Goal: Task Accomplishment & Management: Use online tool/utility

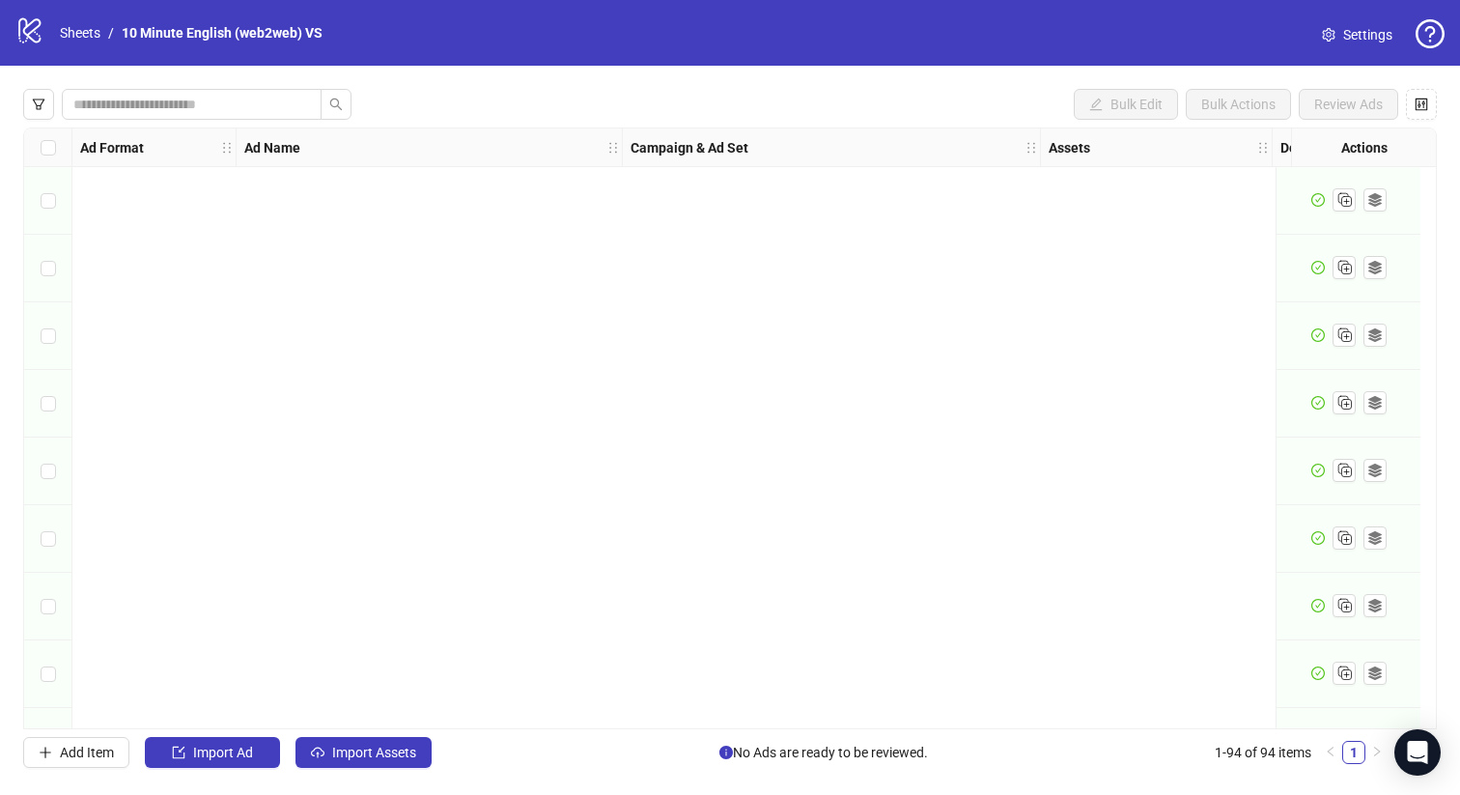
scroll to position [5801, 0]
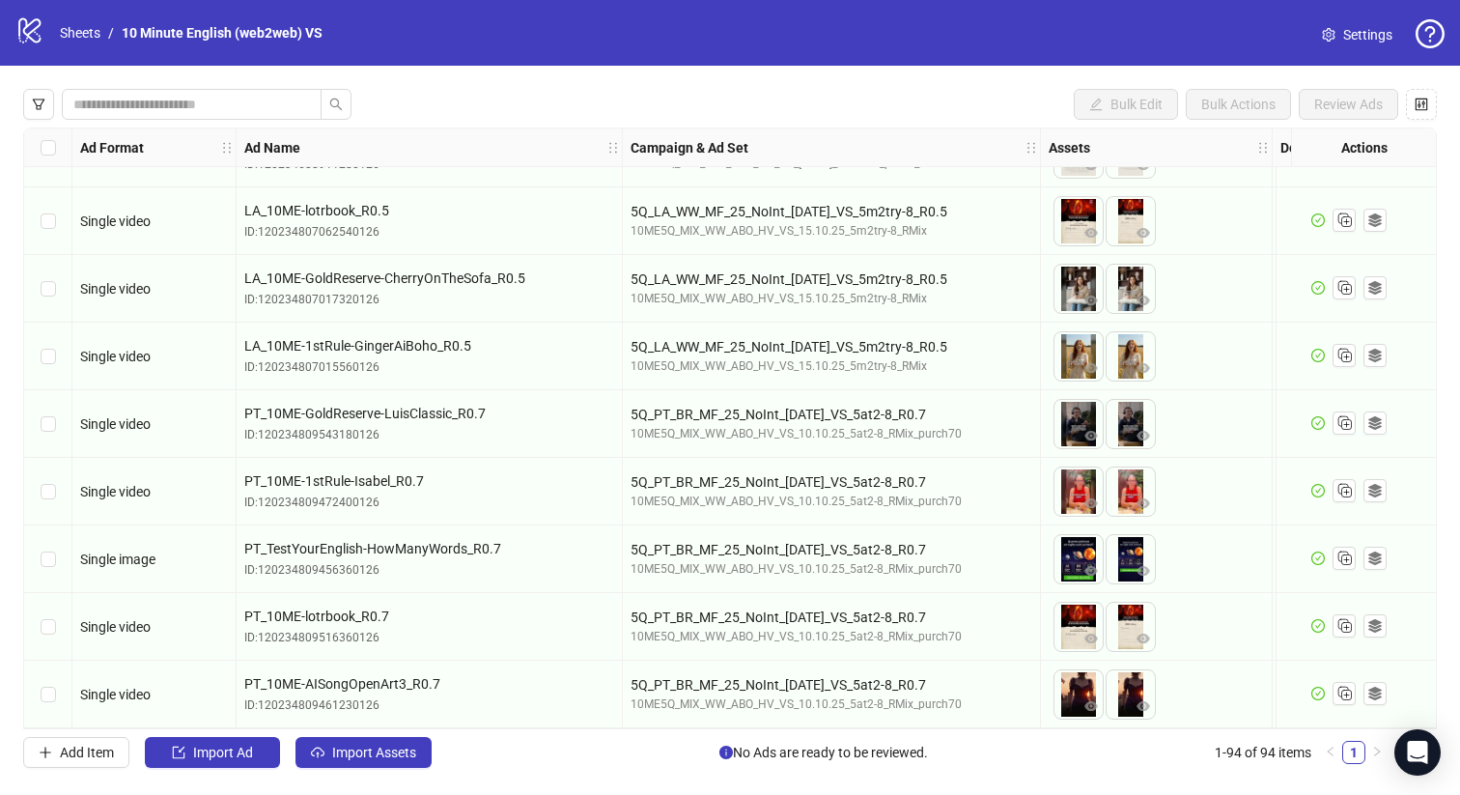
click at [22, 28] on icon "logo/logo-mobile" at bounding box center [29, 29] width 29 height 29
click at [62, 36] on link "Sheets" at bounding box center [80, 32] width 48 height 21
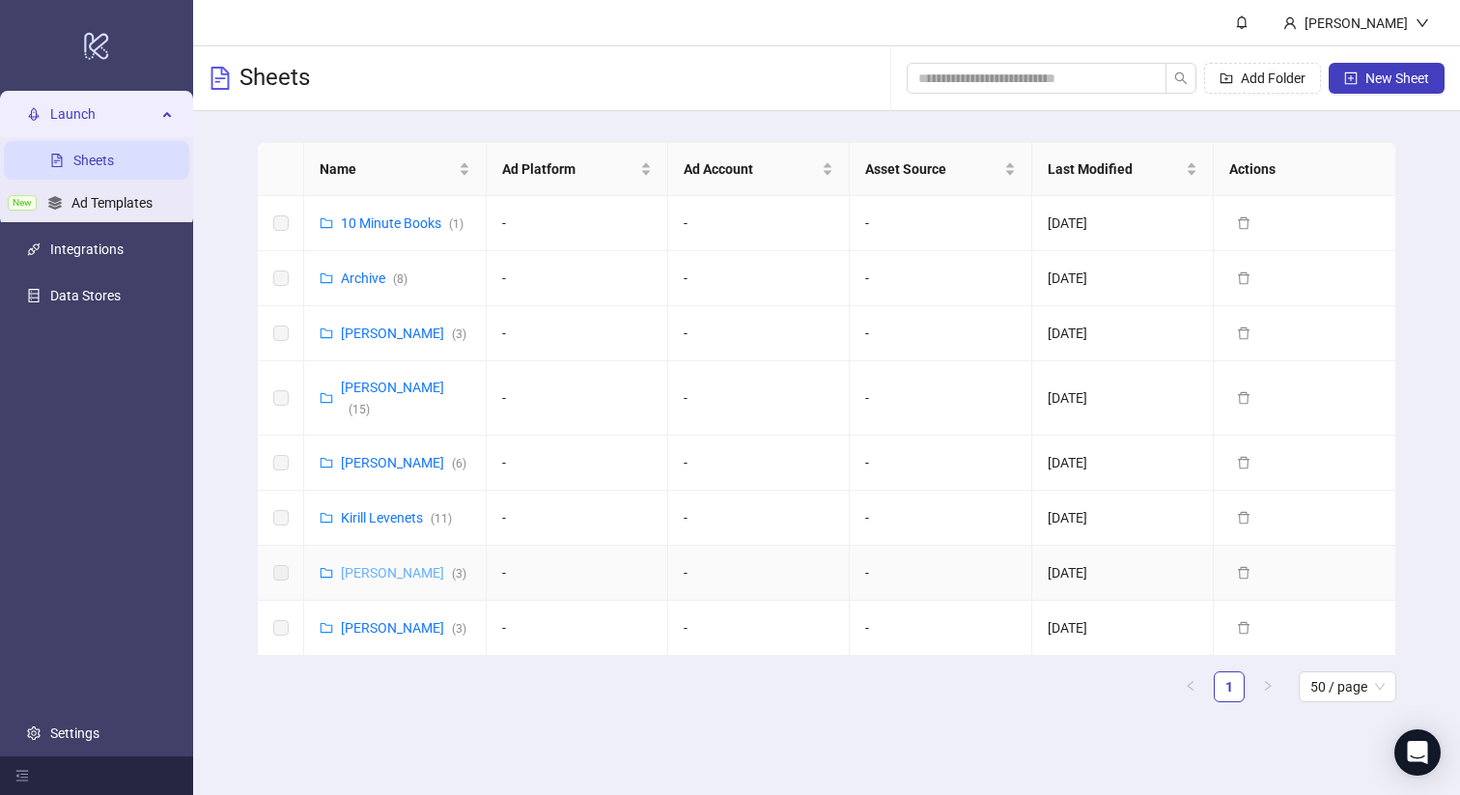
click at [382, 576] on link "[PERSON_NAME] ( 3 )" at bounding box center [404, 572] width 126 height 15
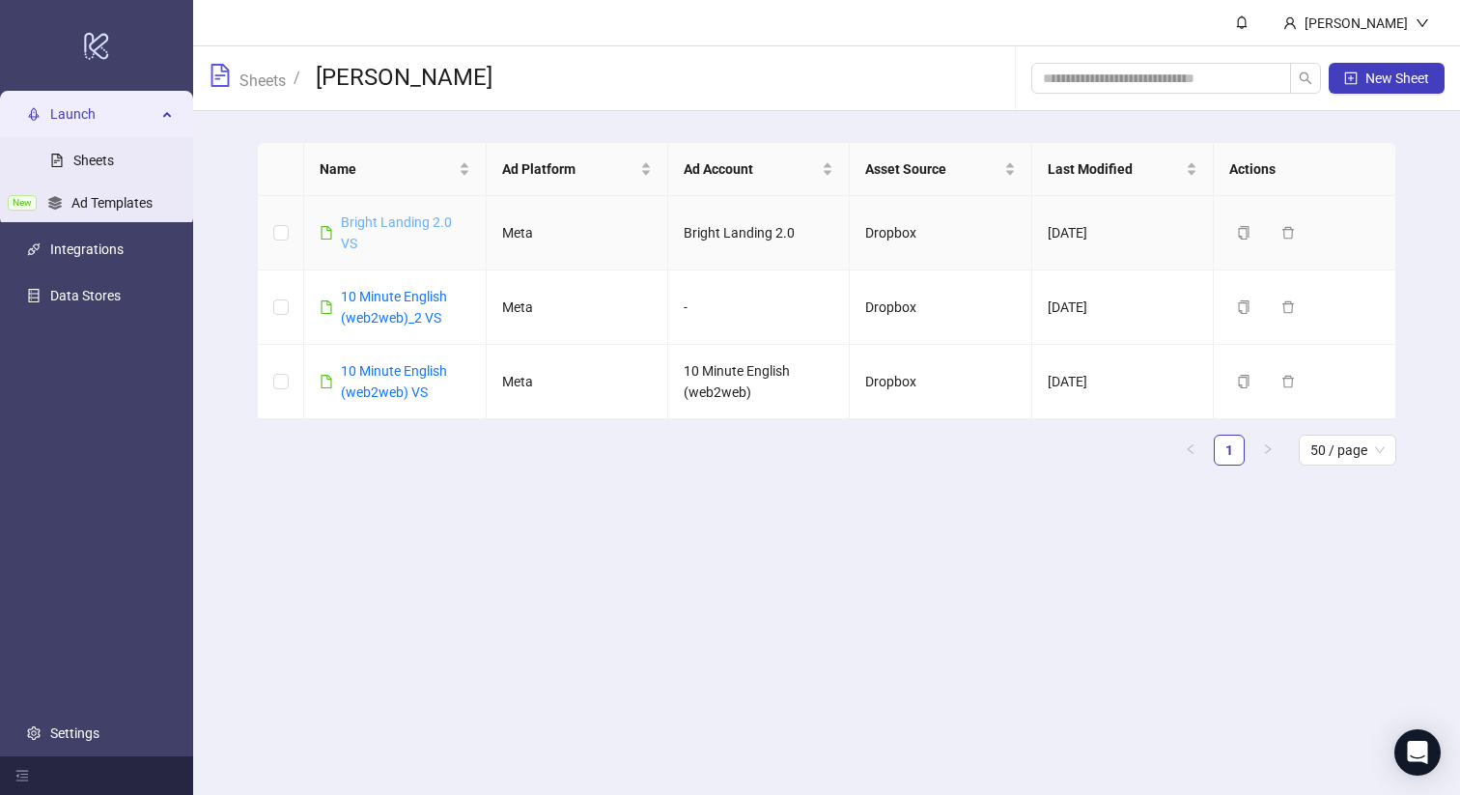
click at [389, 223] on link "Bright Landing 2.0 VS" at bounding box center [396, 232] width 111 height 37
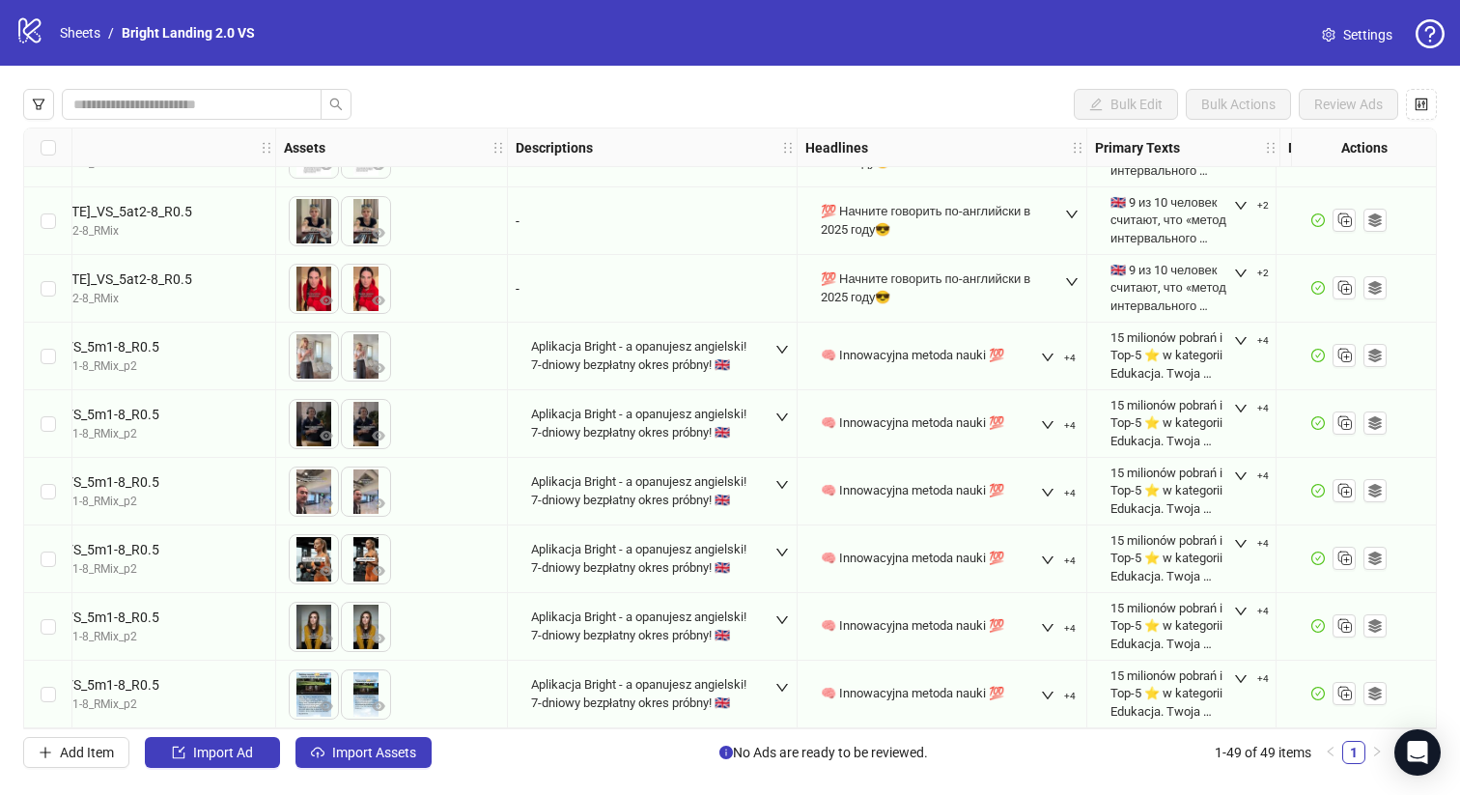
scroll to position [2759, 0]
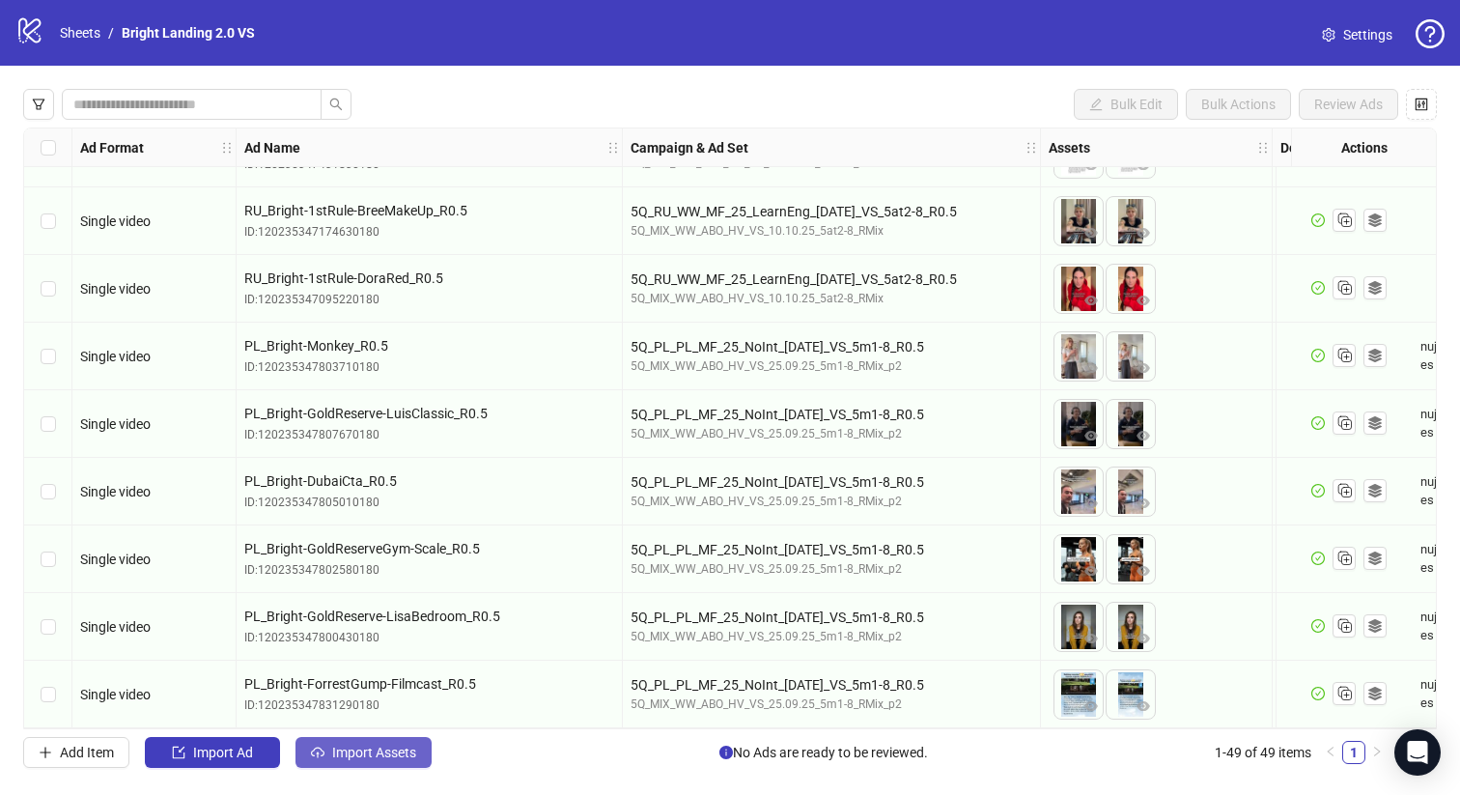
click at [371, 748] on span "Import Assets" at bounding box center [374, 752] width 84 height 15
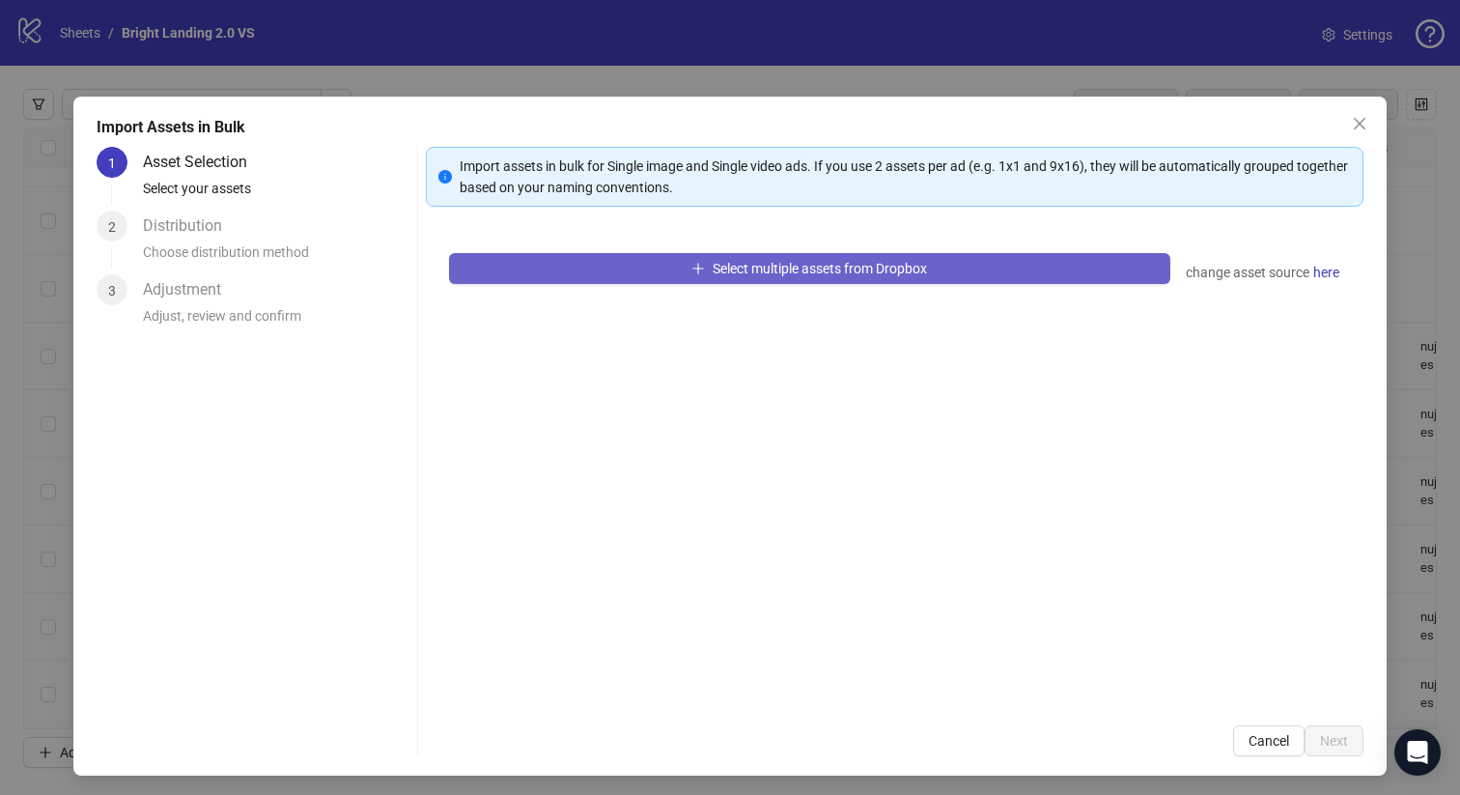
click at [599, 267] on button "Select multiple assets from Dropbox" at bounding box center [810, 268] width 722 height 31
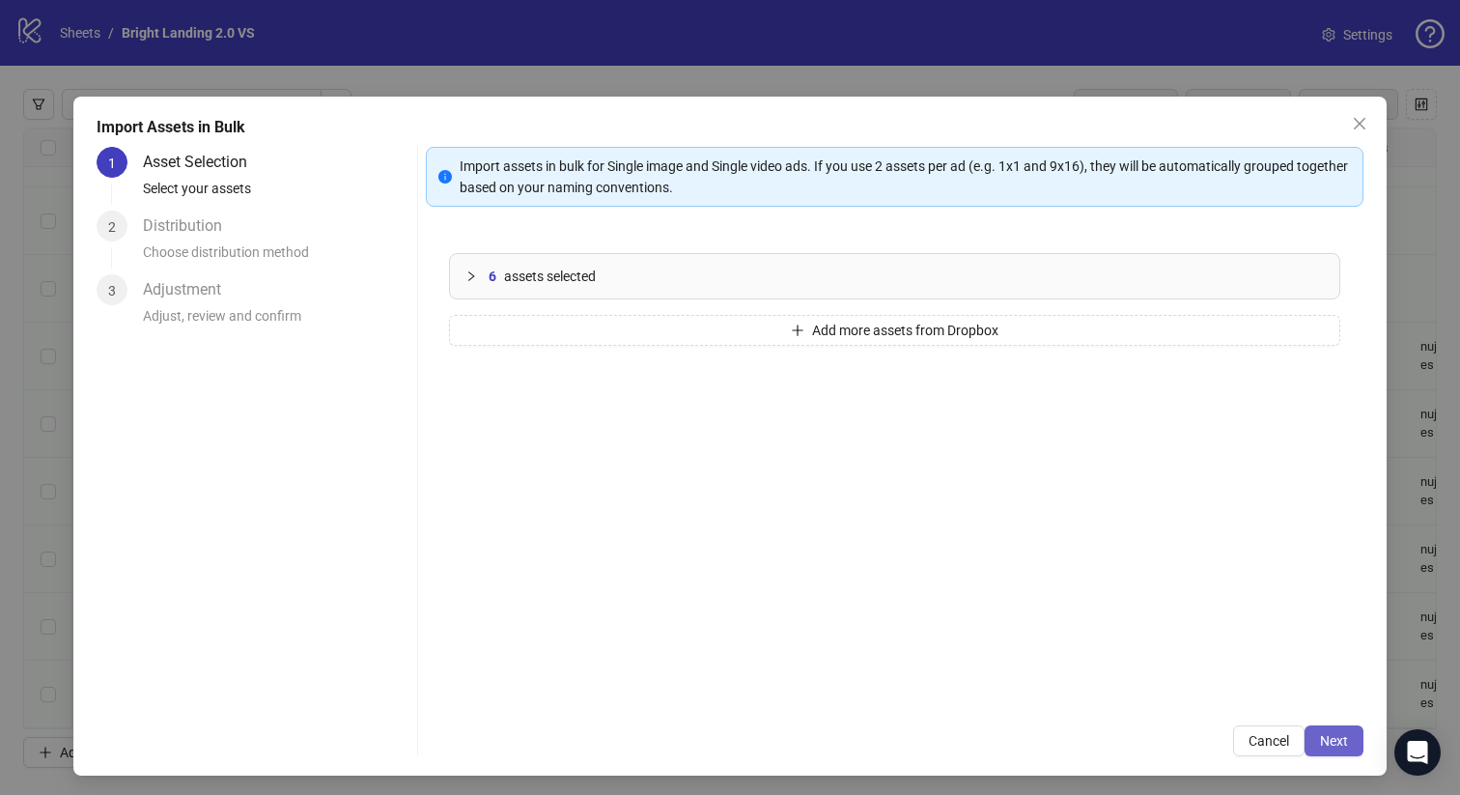
click at [1339, 734] on span "Next" at bounding box center [1334, 740] width 28 height 15
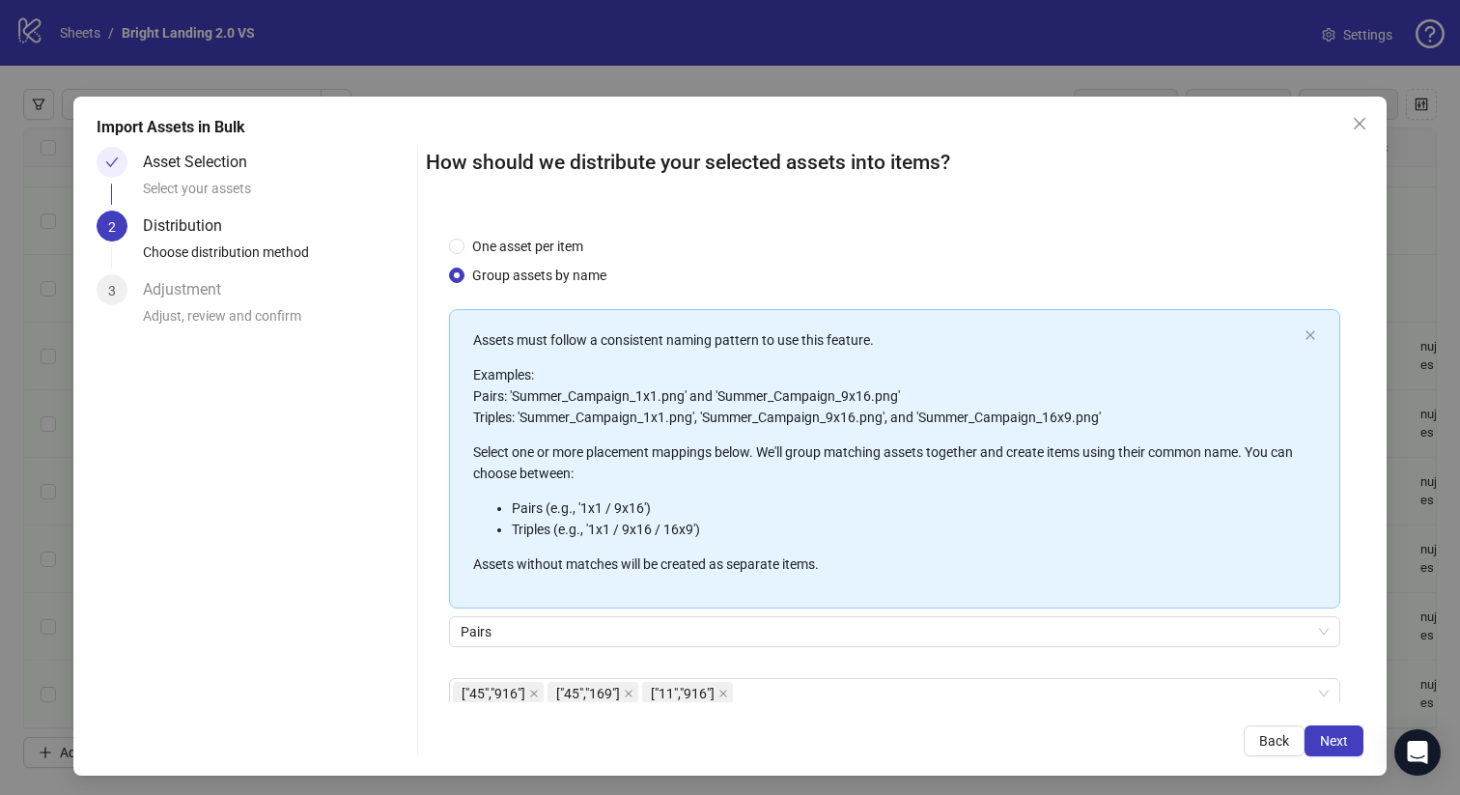
scroll to position [99, 0]
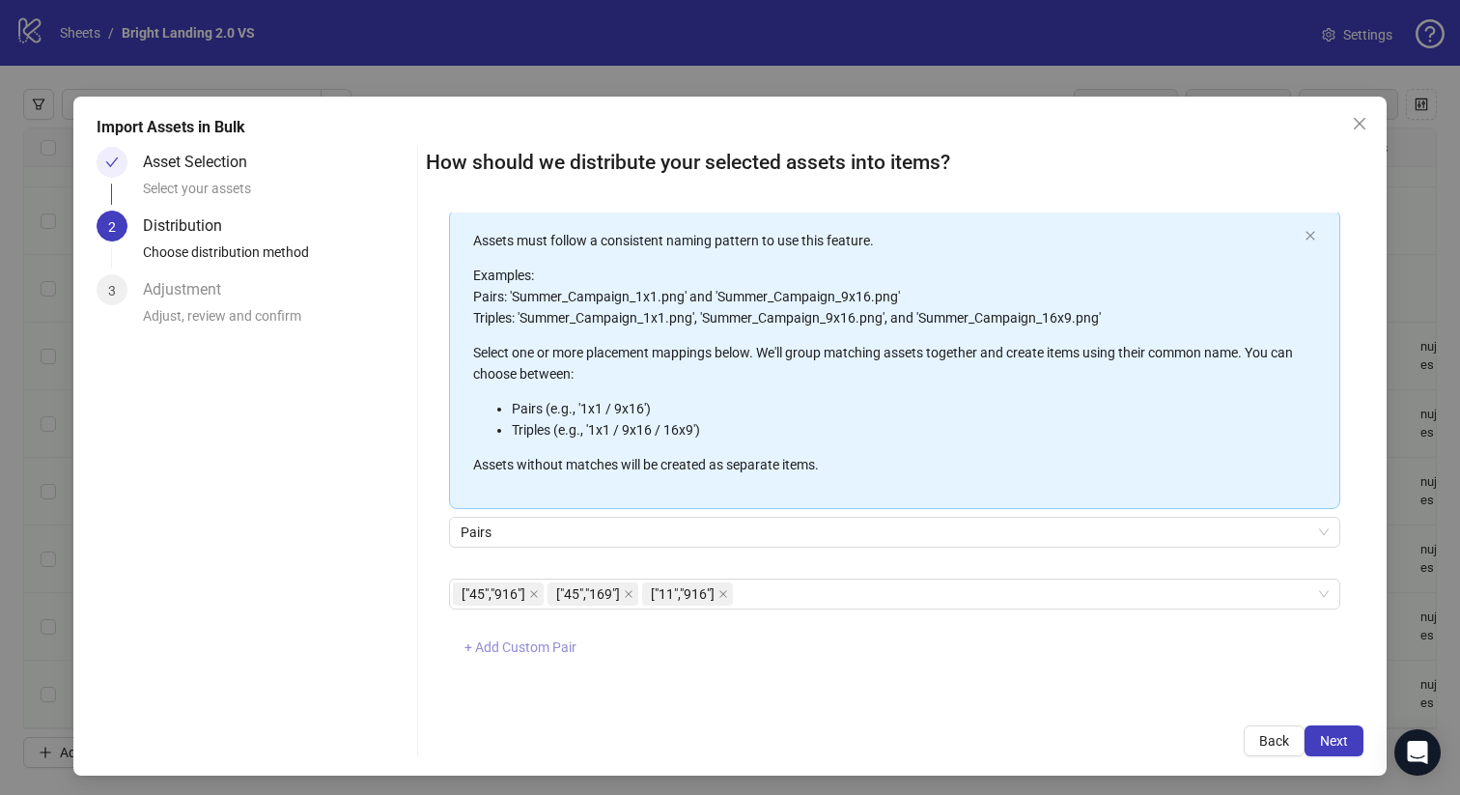
click at [537, 643] on span "+ Add Custom Pair" at bounding box center [520, 646] width 112 height 15
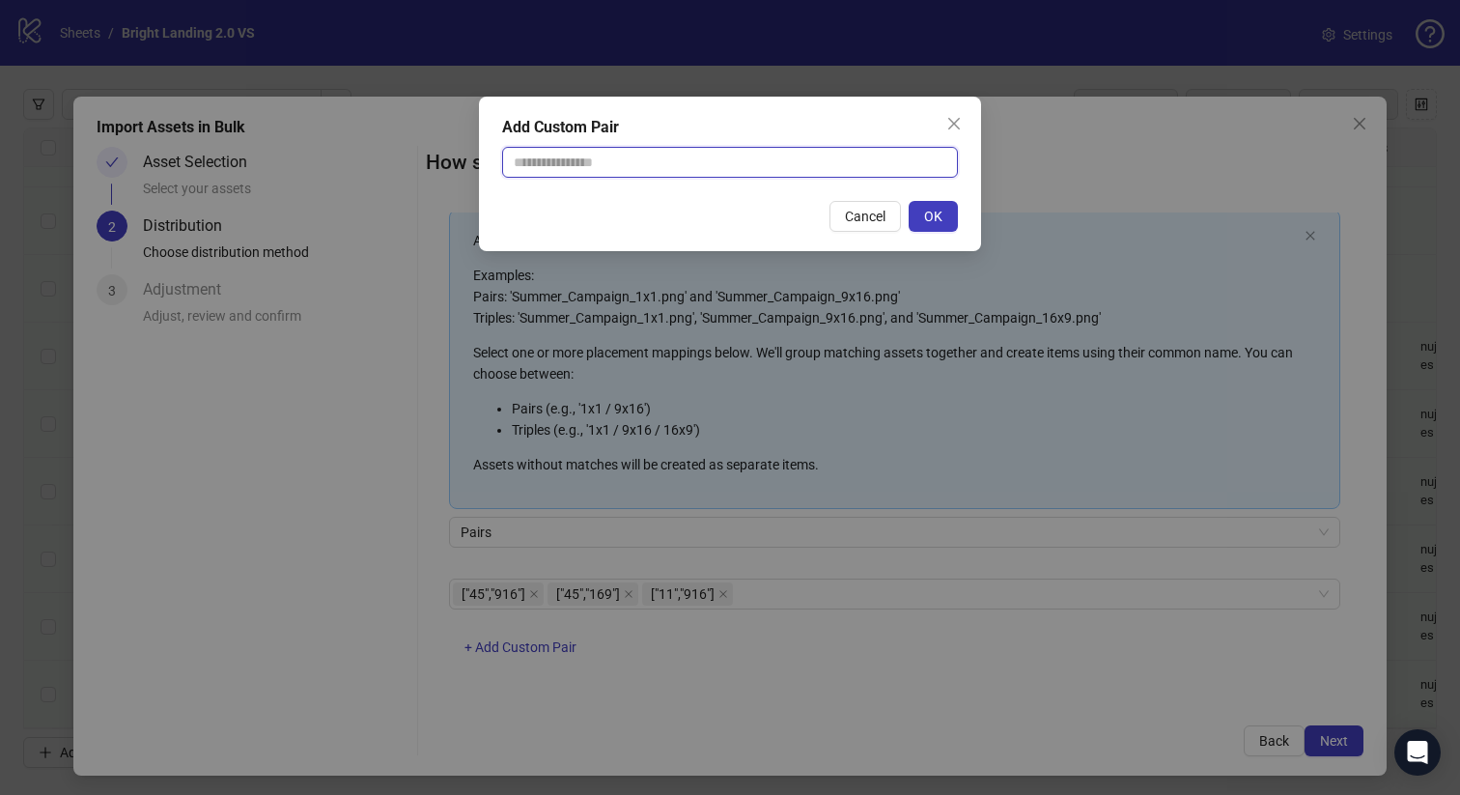
click at [614, 155] on input "text" at bounding box center [730, 162] width 456 height 31
click at [704, 671] on div "Add Custom Pair Cancel OK" at bounding box center [730, 397] width 1460 height 795
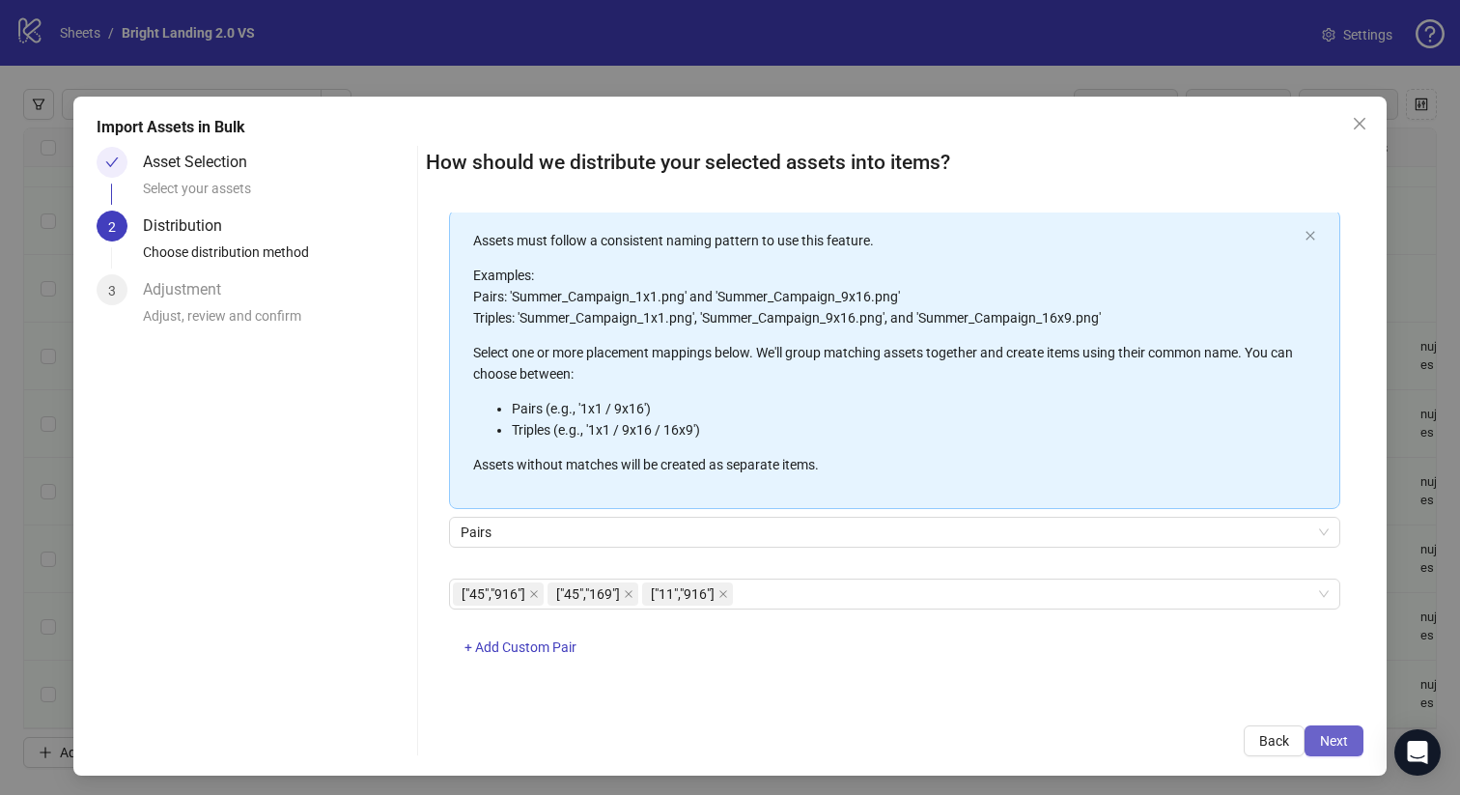
click at [1330, 746] on span "Next" at bounding box center [1334, 740] width 28 height 15
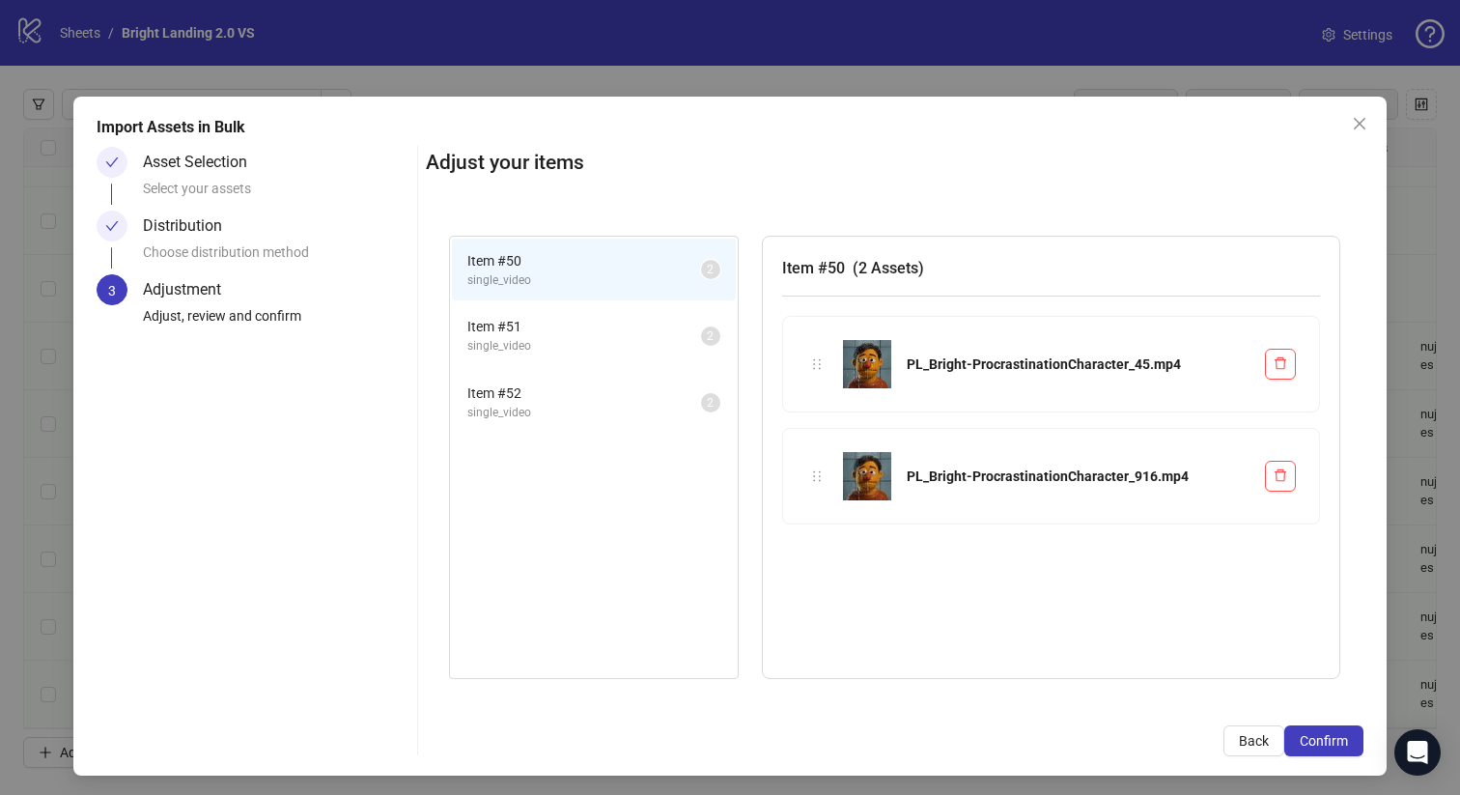
click at [561, 351] on span "single_video" at bounding box center [584, 346] width 234 height 18
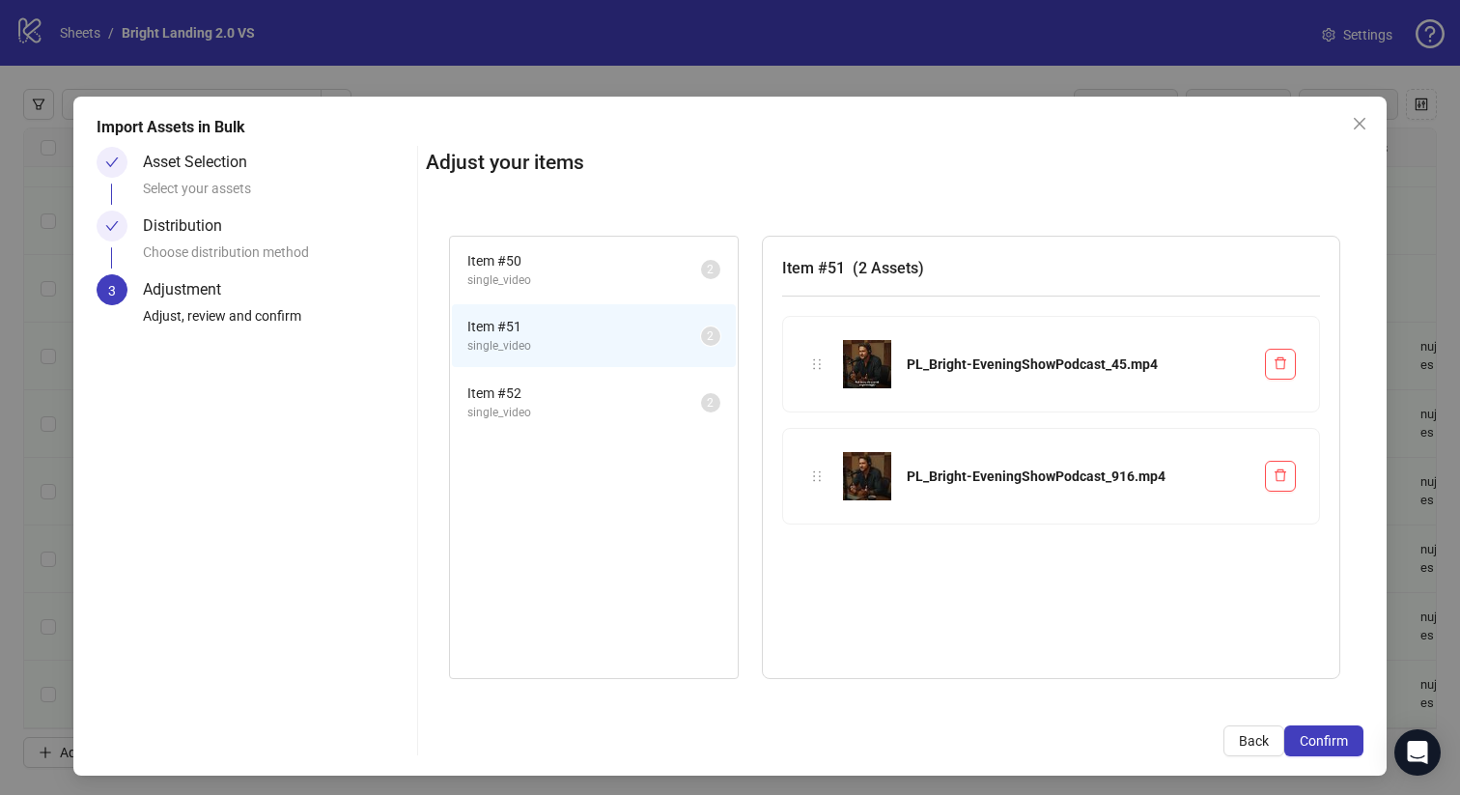
click at [541, 407] on span "single_video" at bounding box center [584, 413] width 234 height 18
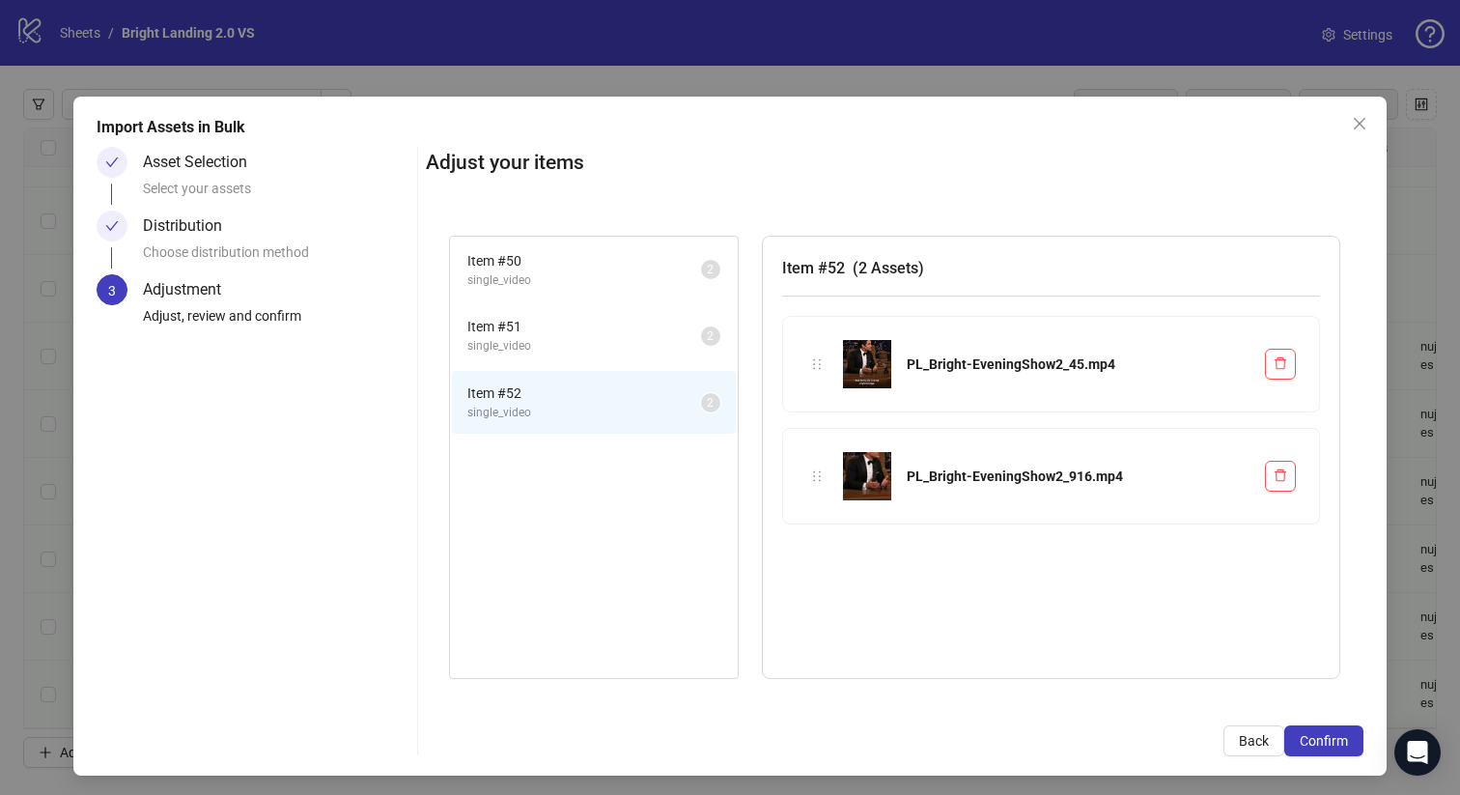
click at [566, 256] on span "Item # 50" at bounding box center [584, 260] width 234 height 21
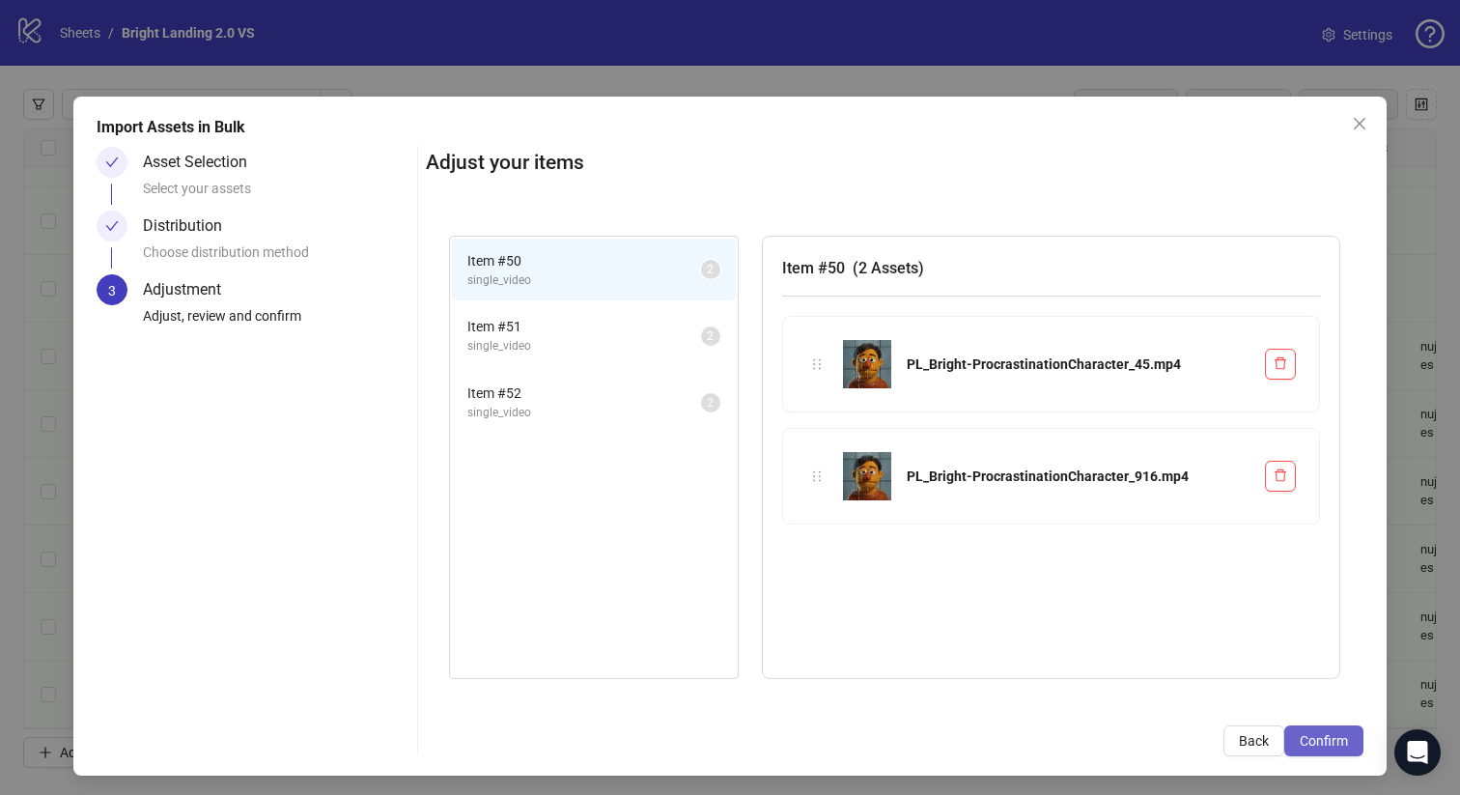
click at [1319, 748] on button "Confirm" at bounding box center [1323, 740] width 79 height 31
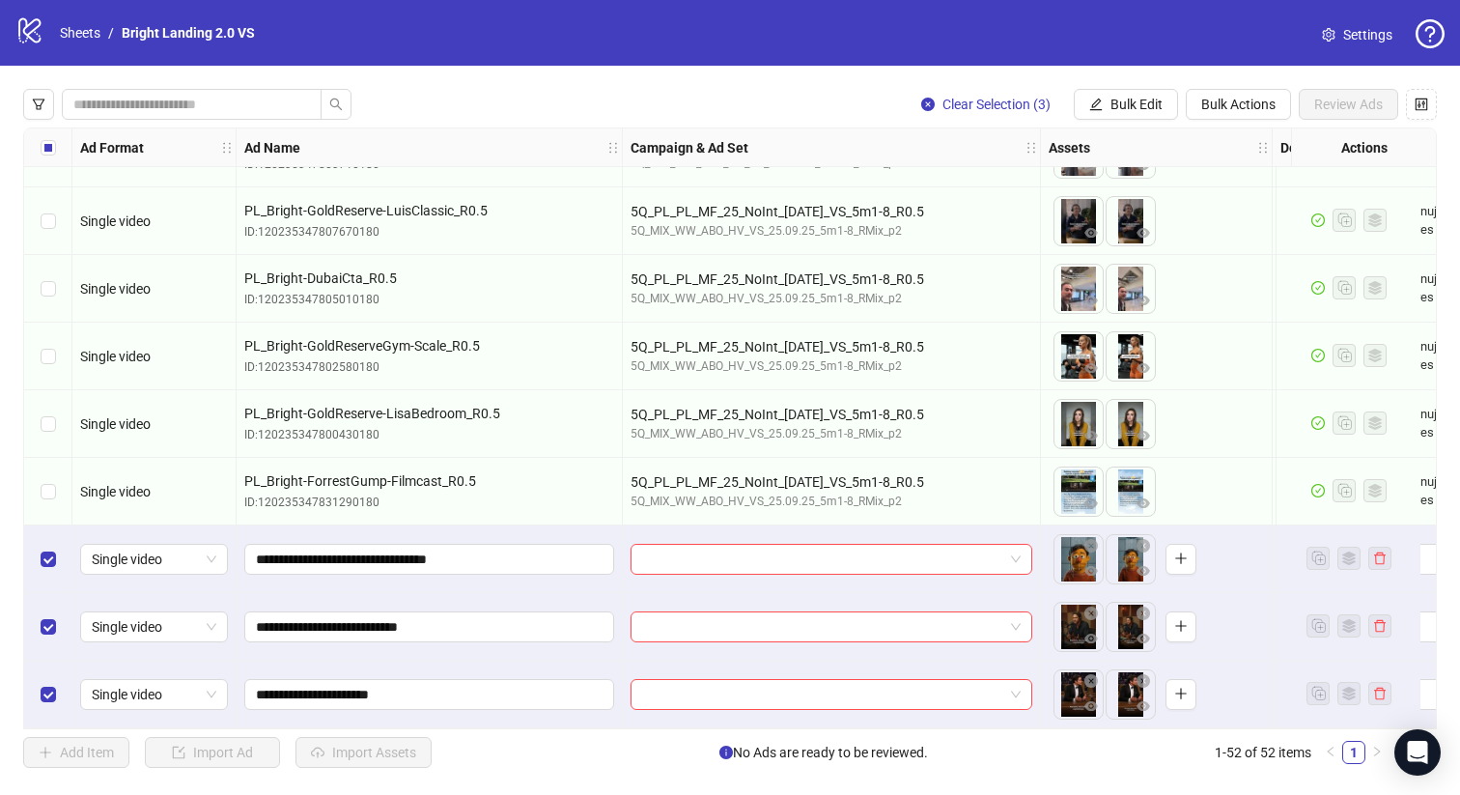
scroll to position [2962, 0]
click at [1117, 99] on span "Bulk Edit" at bounding box center [1136, 104] width 52 height 15
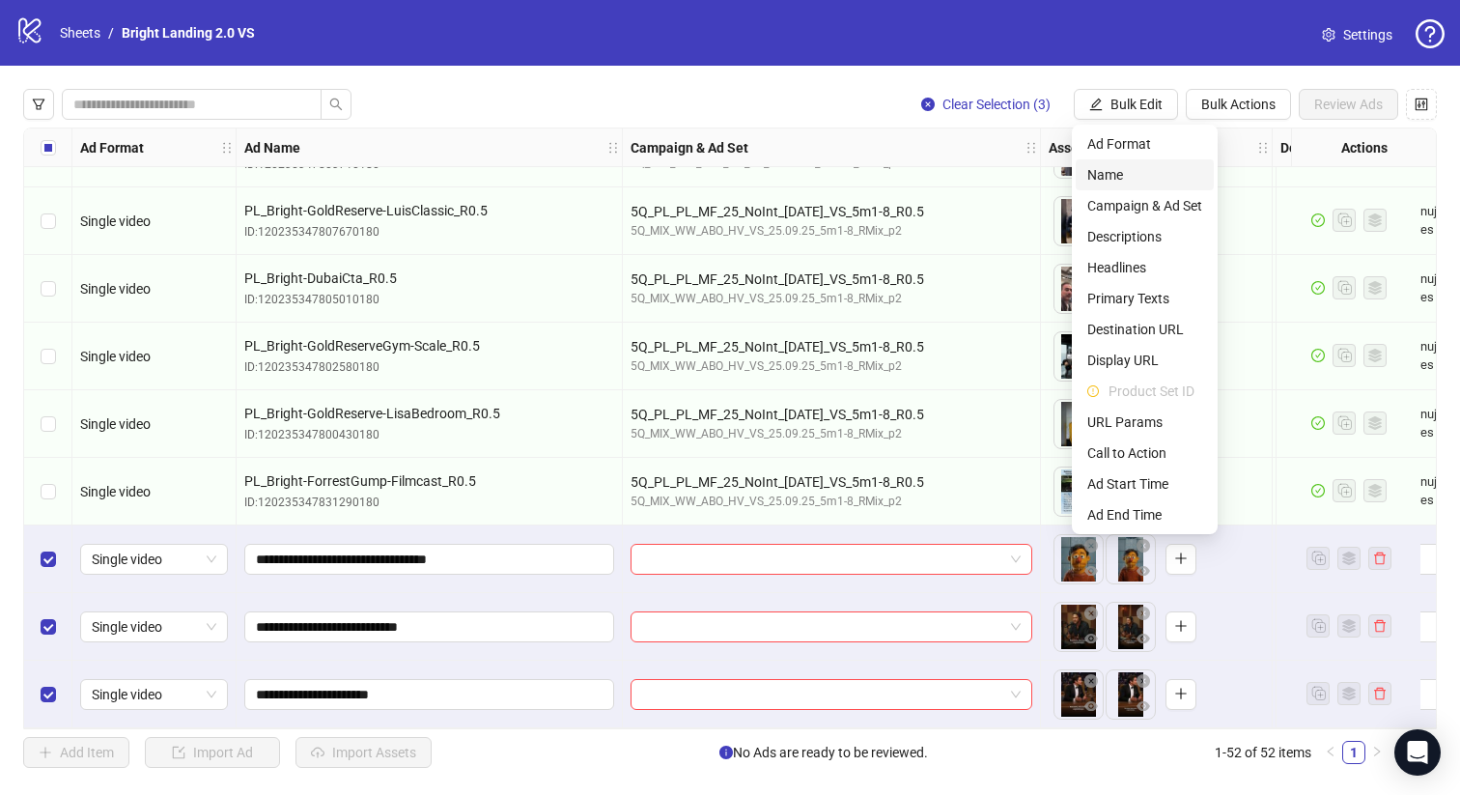
click at [1125, 168] on span "Name" at bounding box center [1144, 174] width 115 height 21
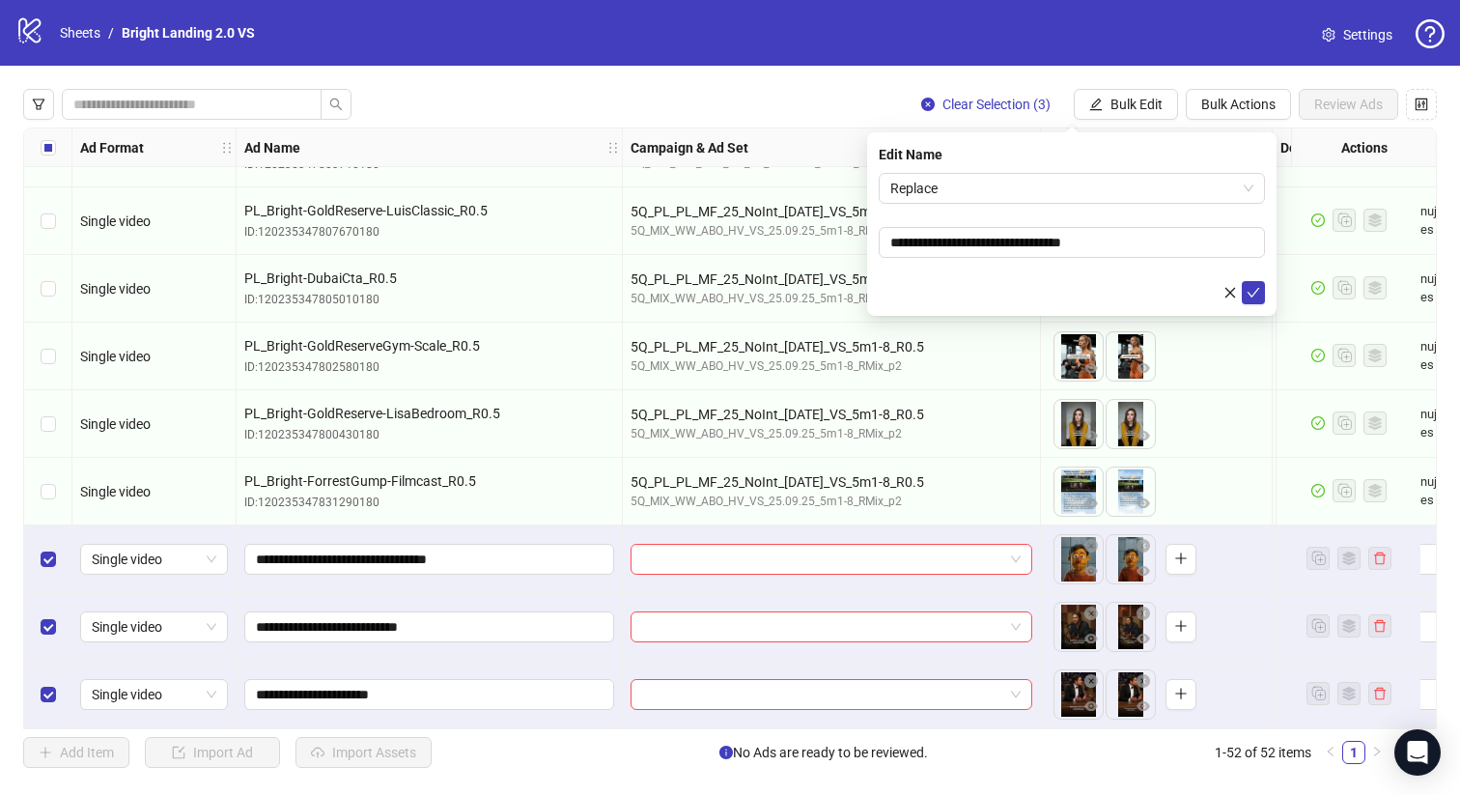
click at [1060, 204] on form "**********" at bounding box center [1072, 238] width 386 height 131
click at [1084, 190] on span "Replace" at bounding box center [1071, 188] width 363 height 29
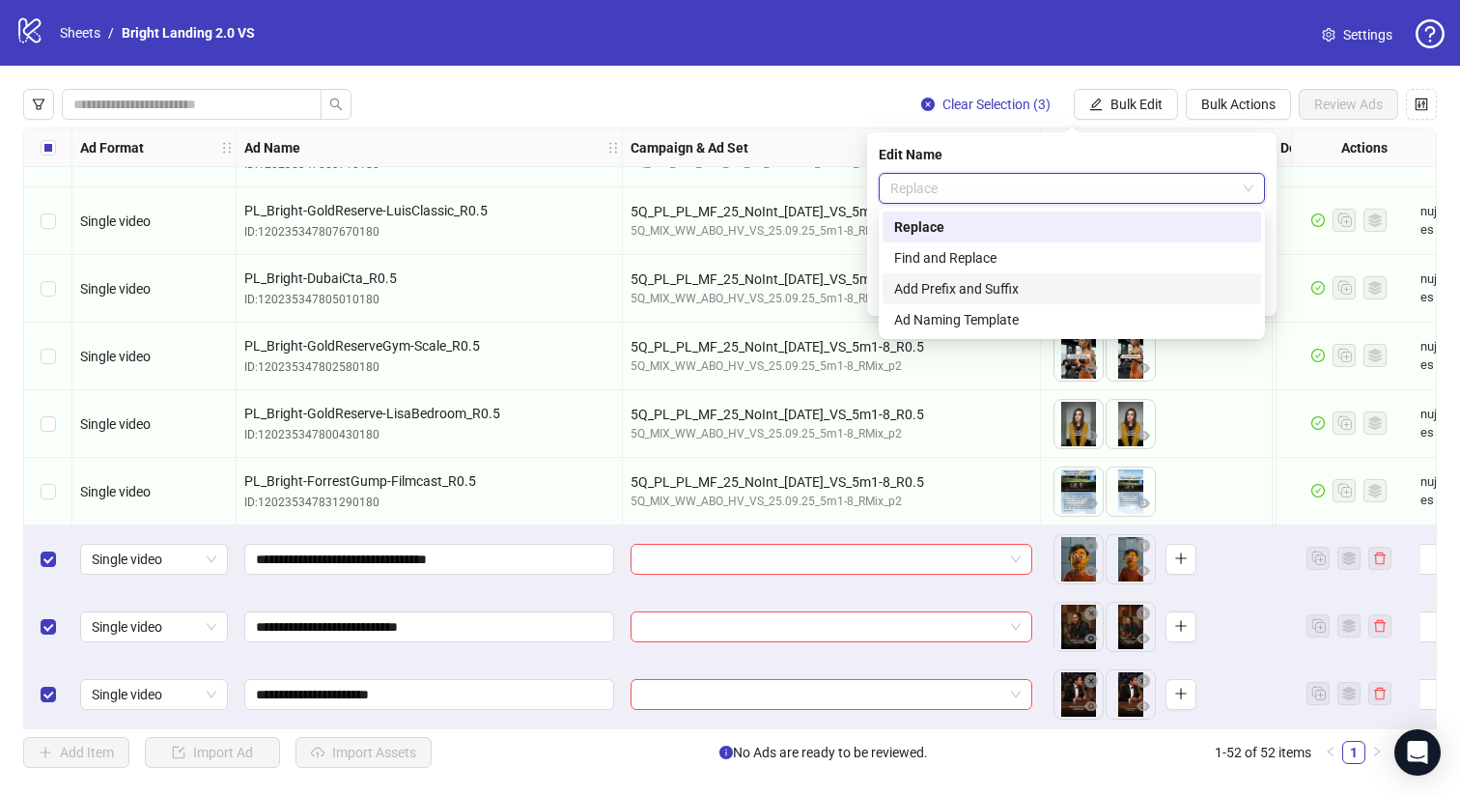
click at [1054, 279] on div "Add Prefix and Suffix" at bounding box center [1071, 288] width 355 height 21
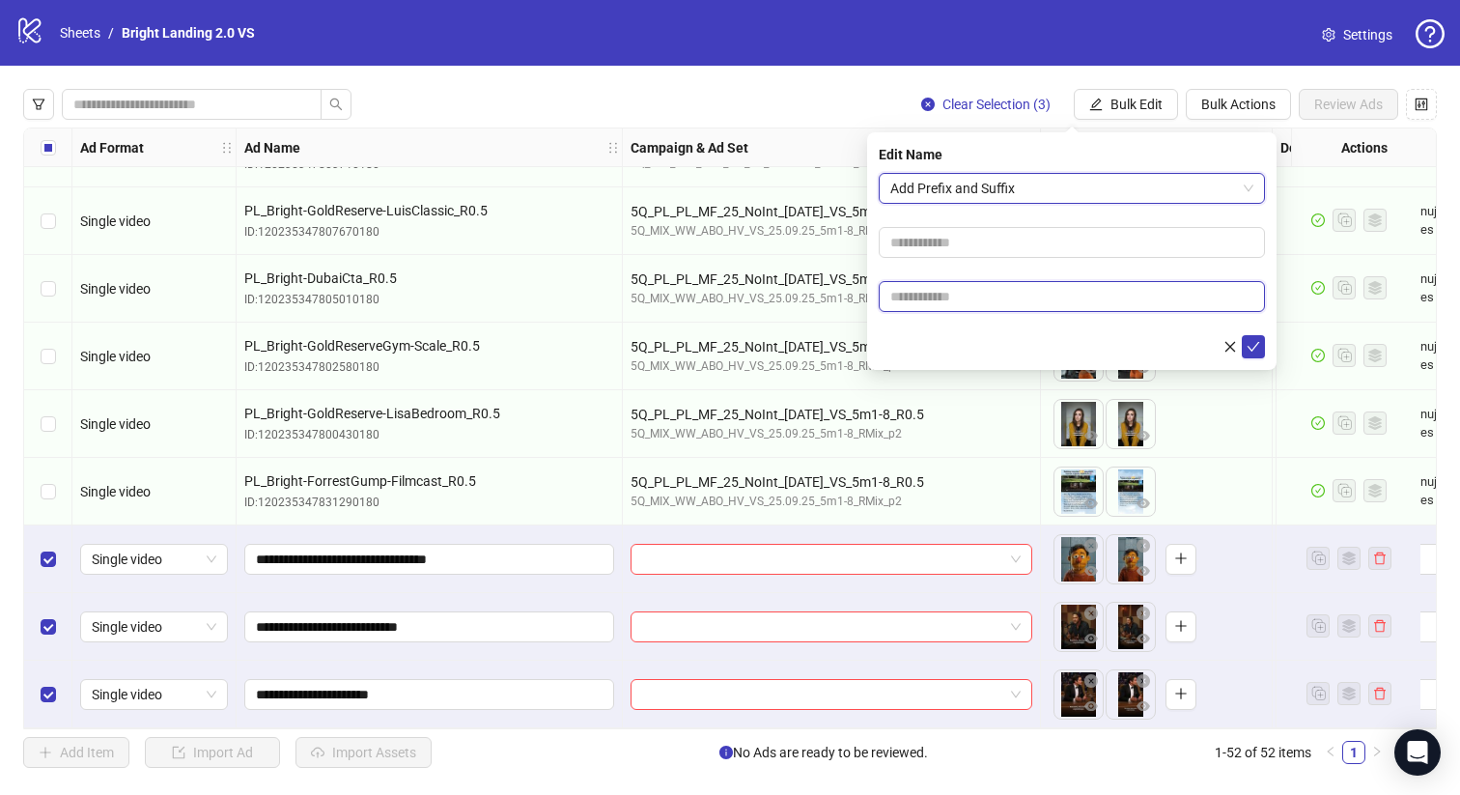
click at [1054, 296] on input "text" at bounding box center [1072, 296] width 386 height 31
type input "****"
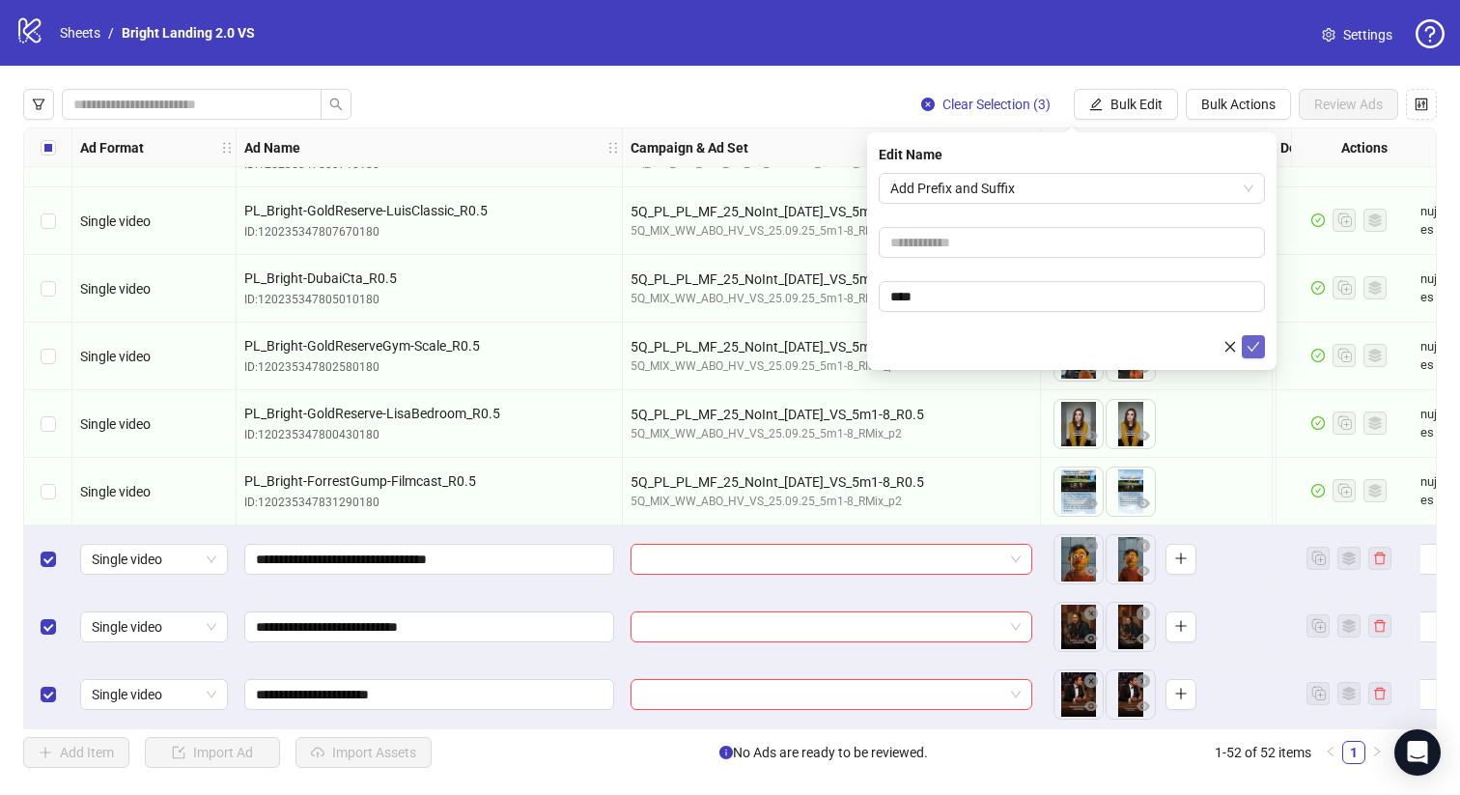
click at [1253, 341] on icon "check" at bounding box center [1254, 347] width 14 height 14
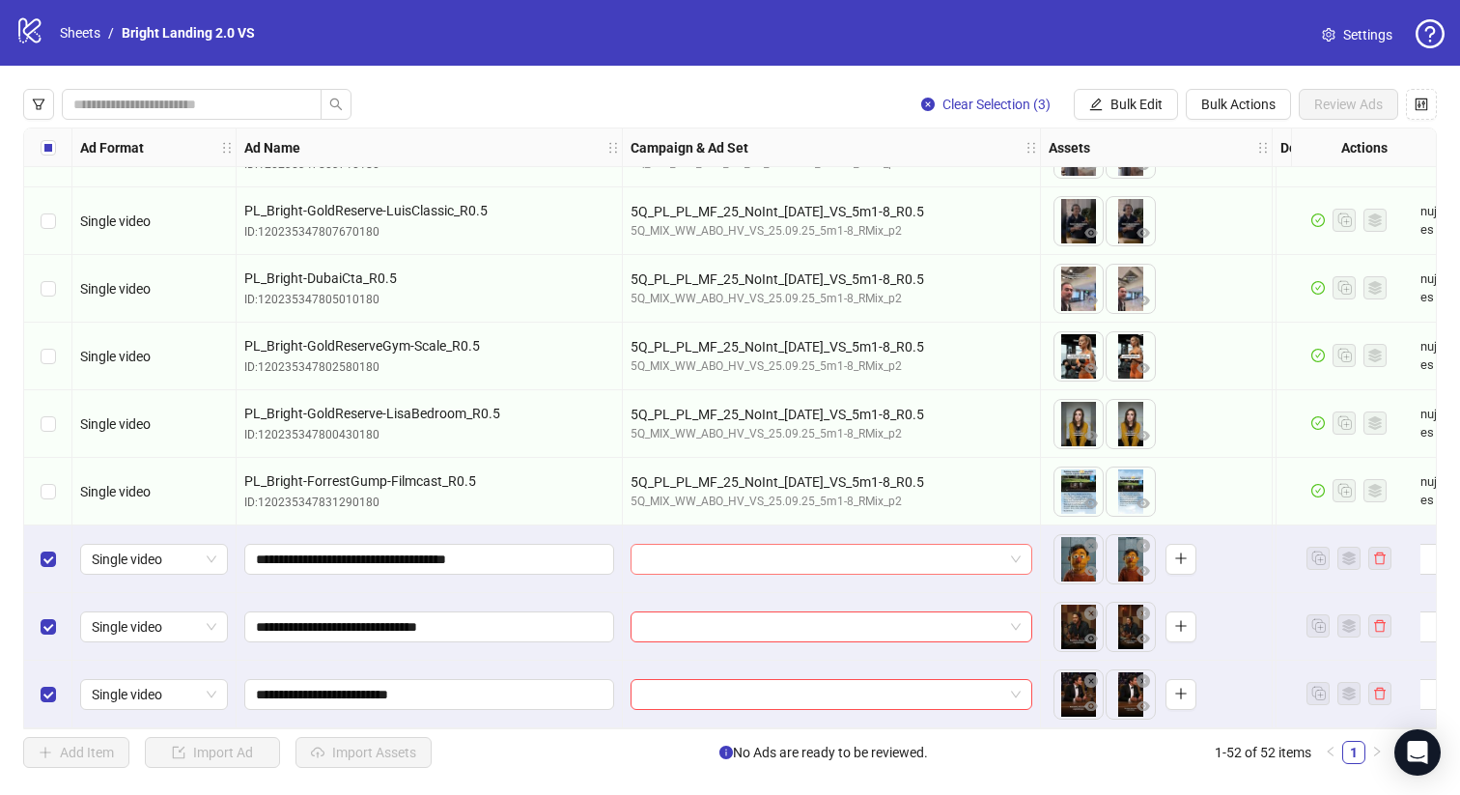
click at [842, 545] on input "search" at bounding box center [822, 559] width 361 height 29
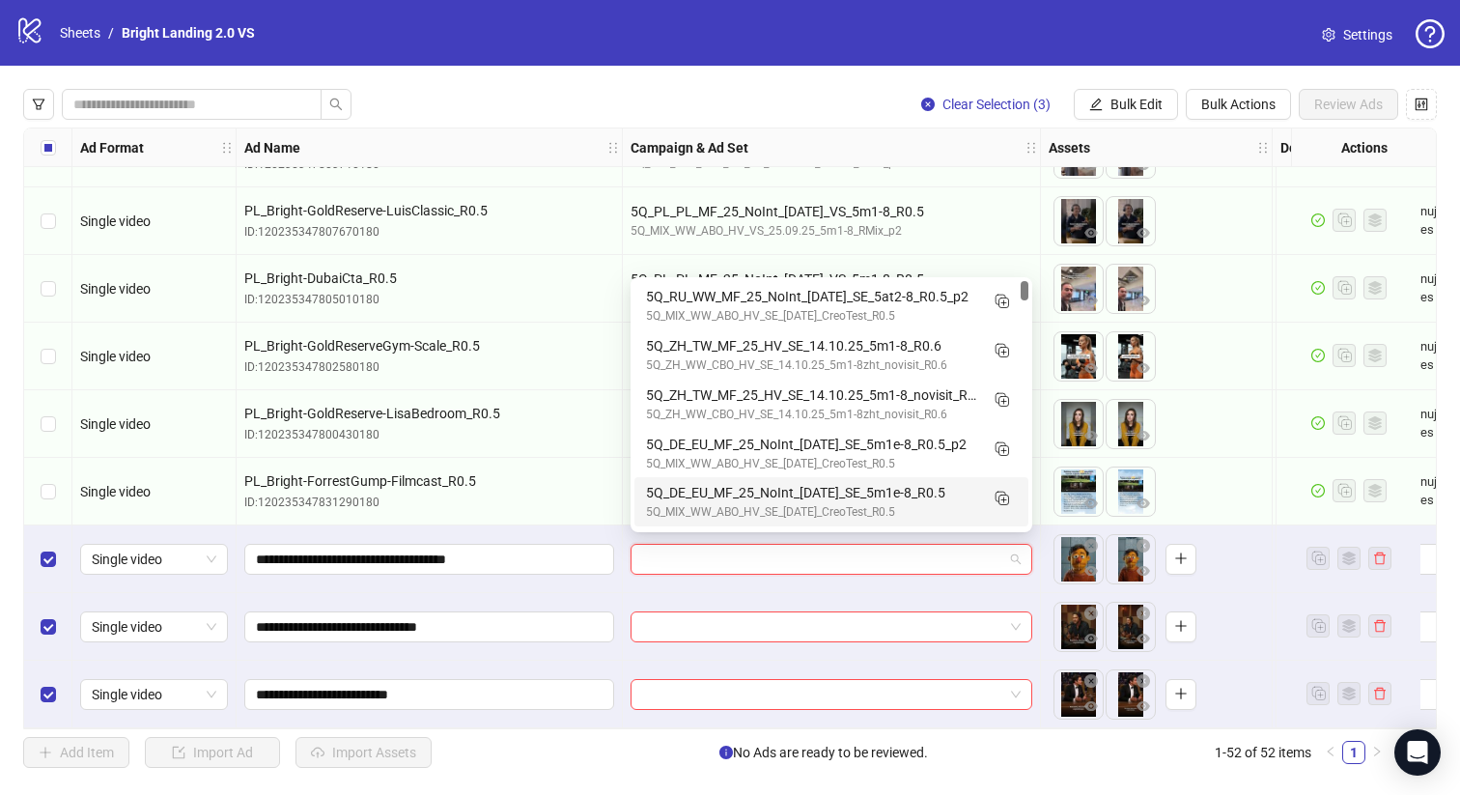
click at [794, 596] on div at bounding box center [832, 627] width 418 height 68
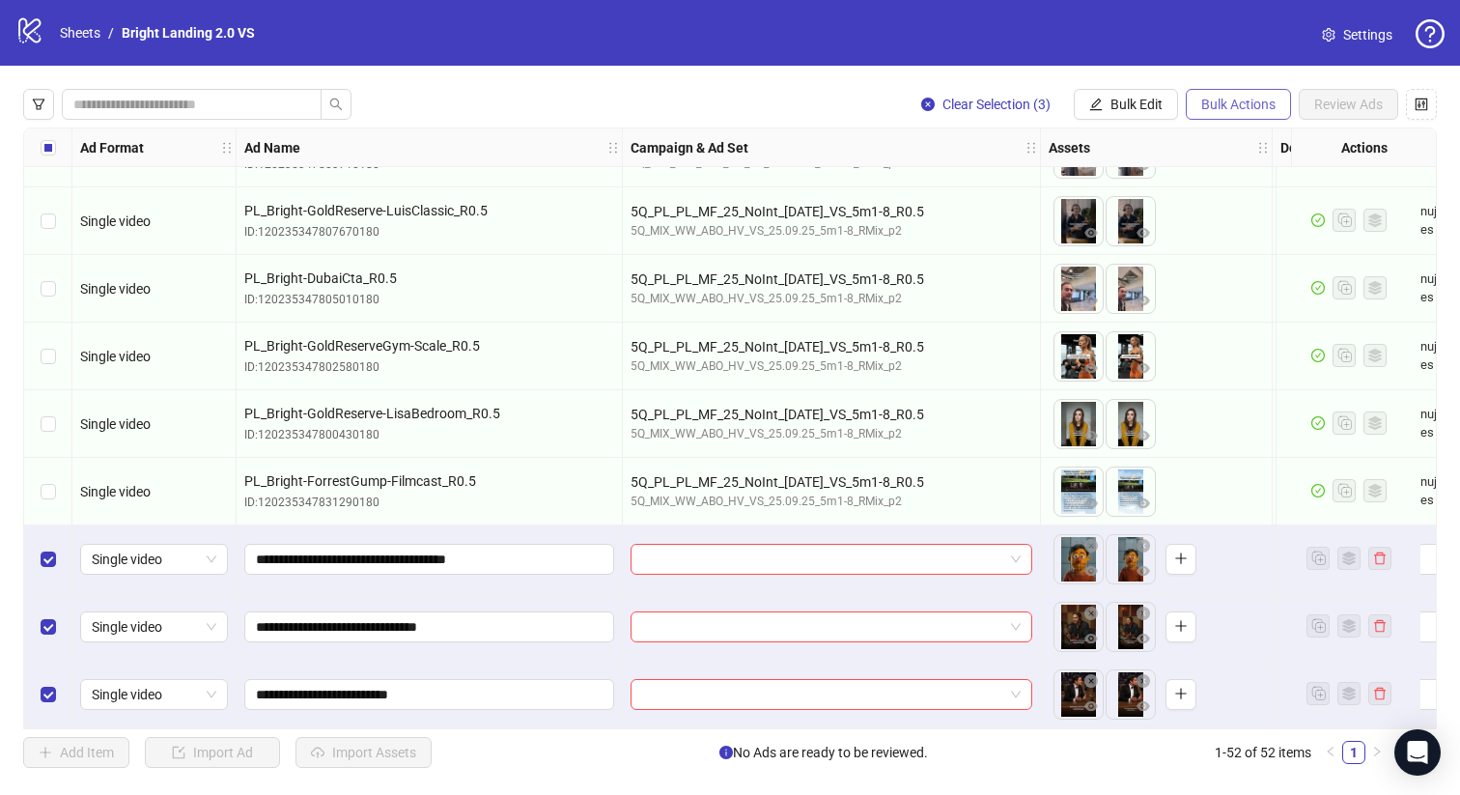
click at [1211, 95] on button "Bulk Actions" at bounding box center [1238, 104] width 105 height 31
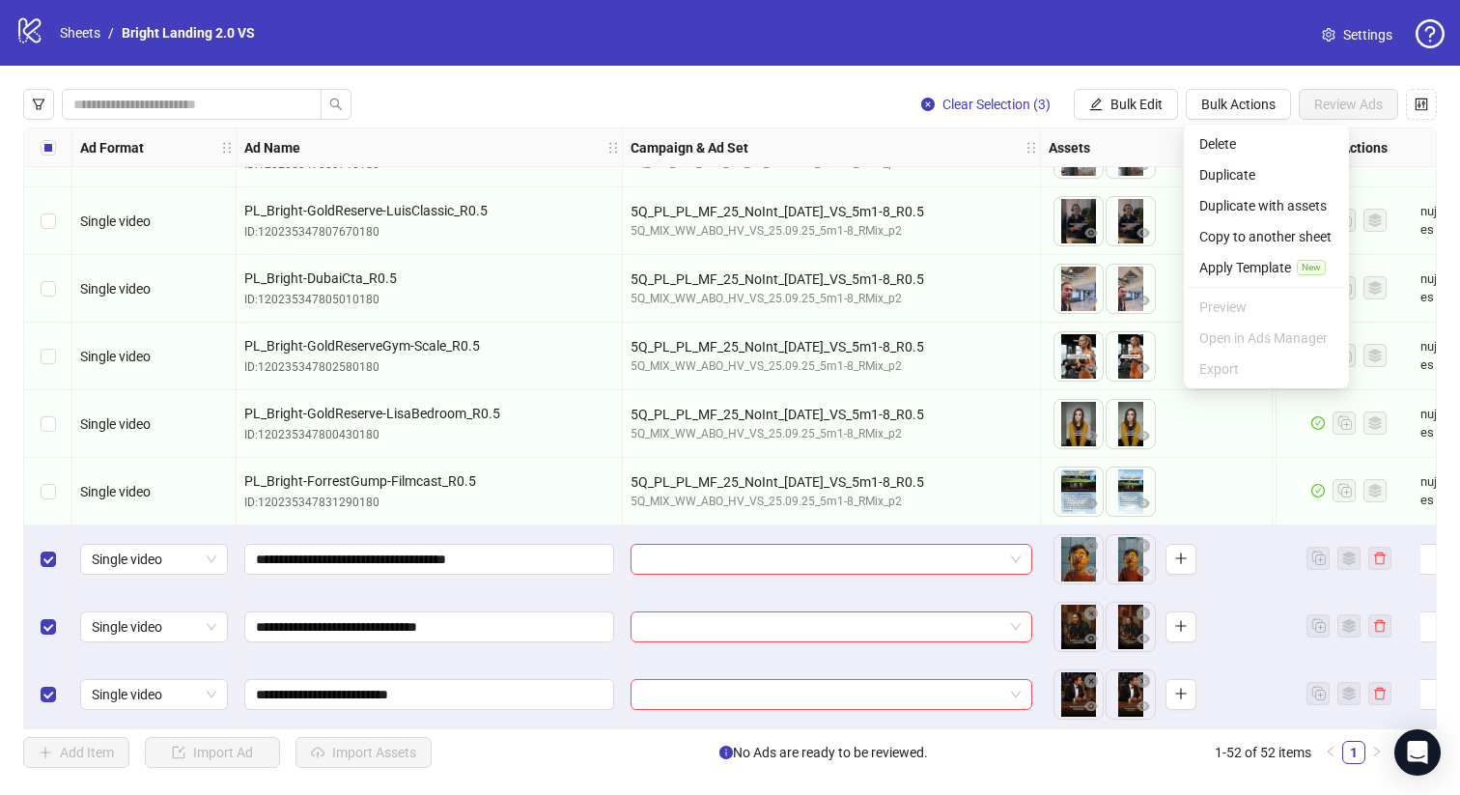
click at [1222, 78] on div "Clear Selection (3) Bulk Edit Bulk Actions Review Ads Ad Format Ad Name Campaig…" at bounding box center [730, 428] width 1460 height 725
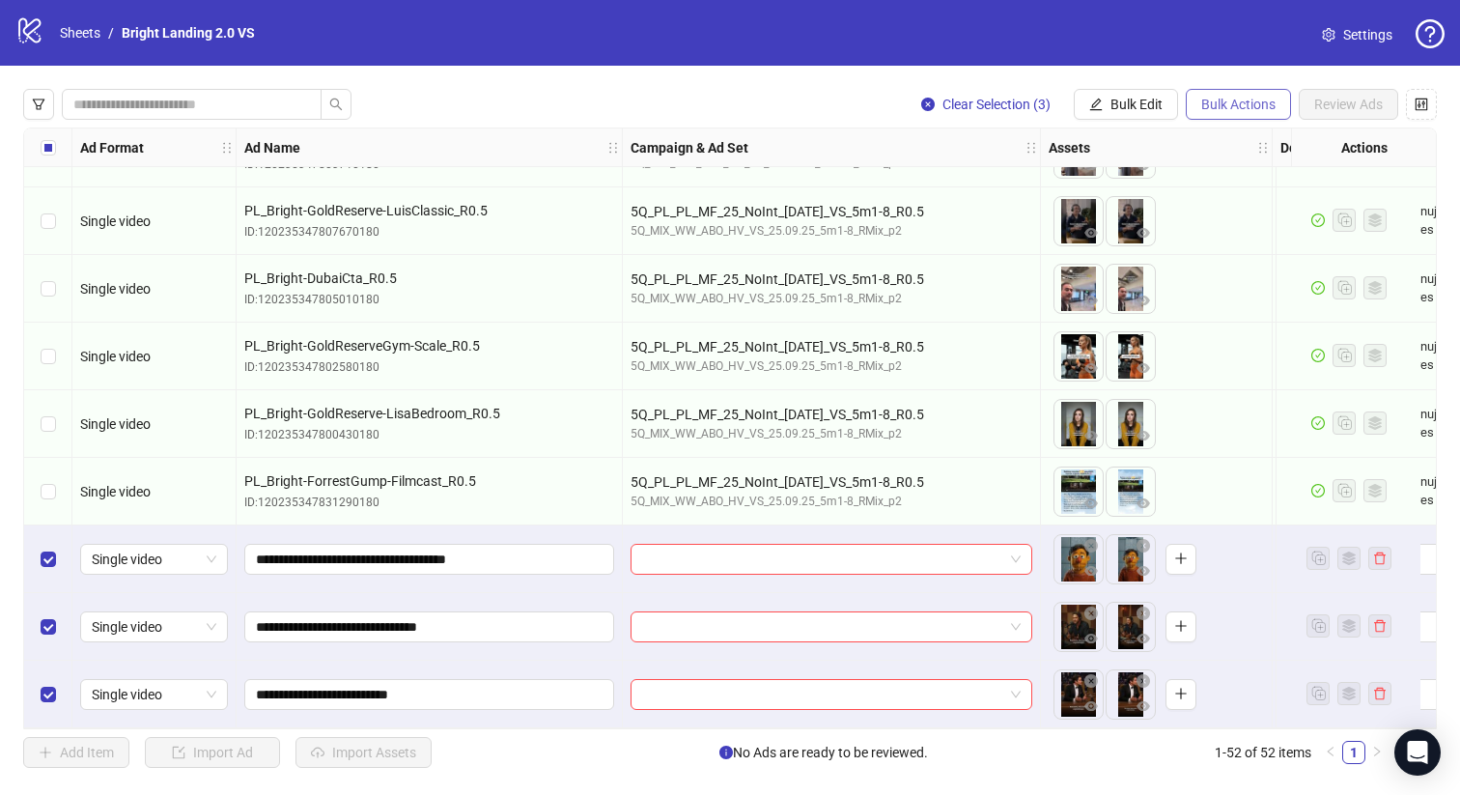
click at [1225, 111] on span "Bulk Actions" at bounding box center [1238, 104] width 74 height 15
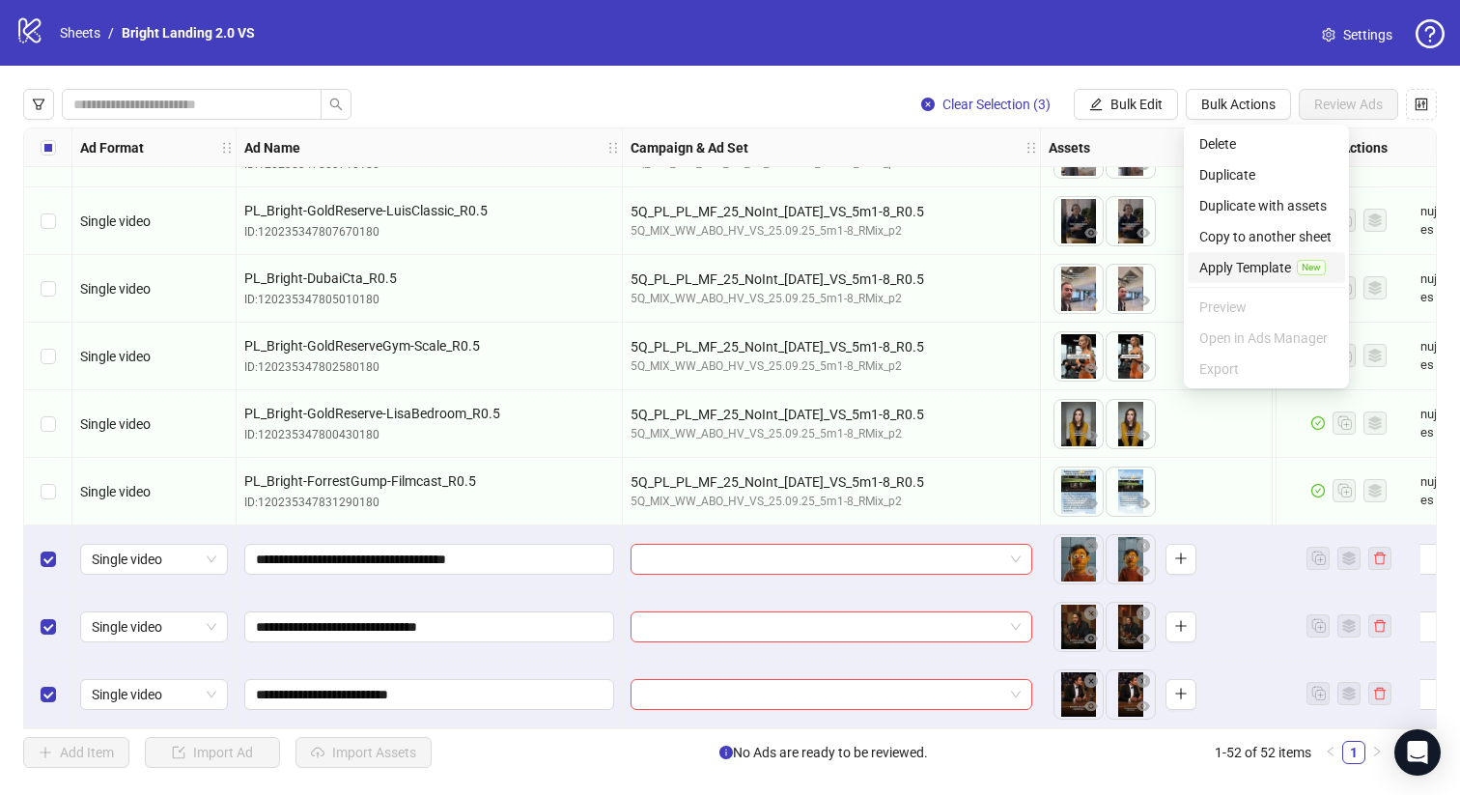
click at [1238, 279] on li "Apply Template New" at bounding box center [1266, 267] width 157 height 31
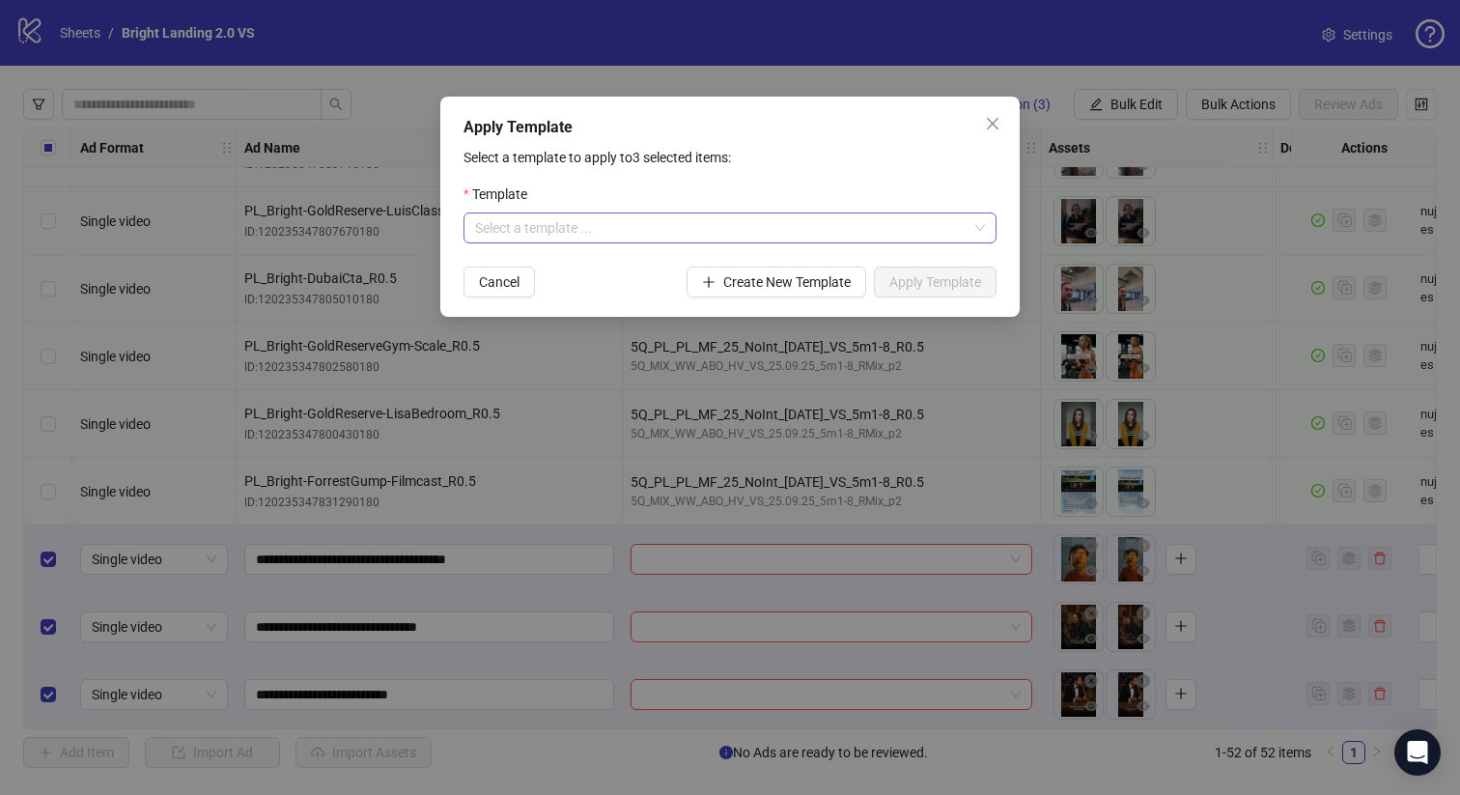
click at [670, 224] on input "search" at bounding box center [721, 227] width 492 height 29
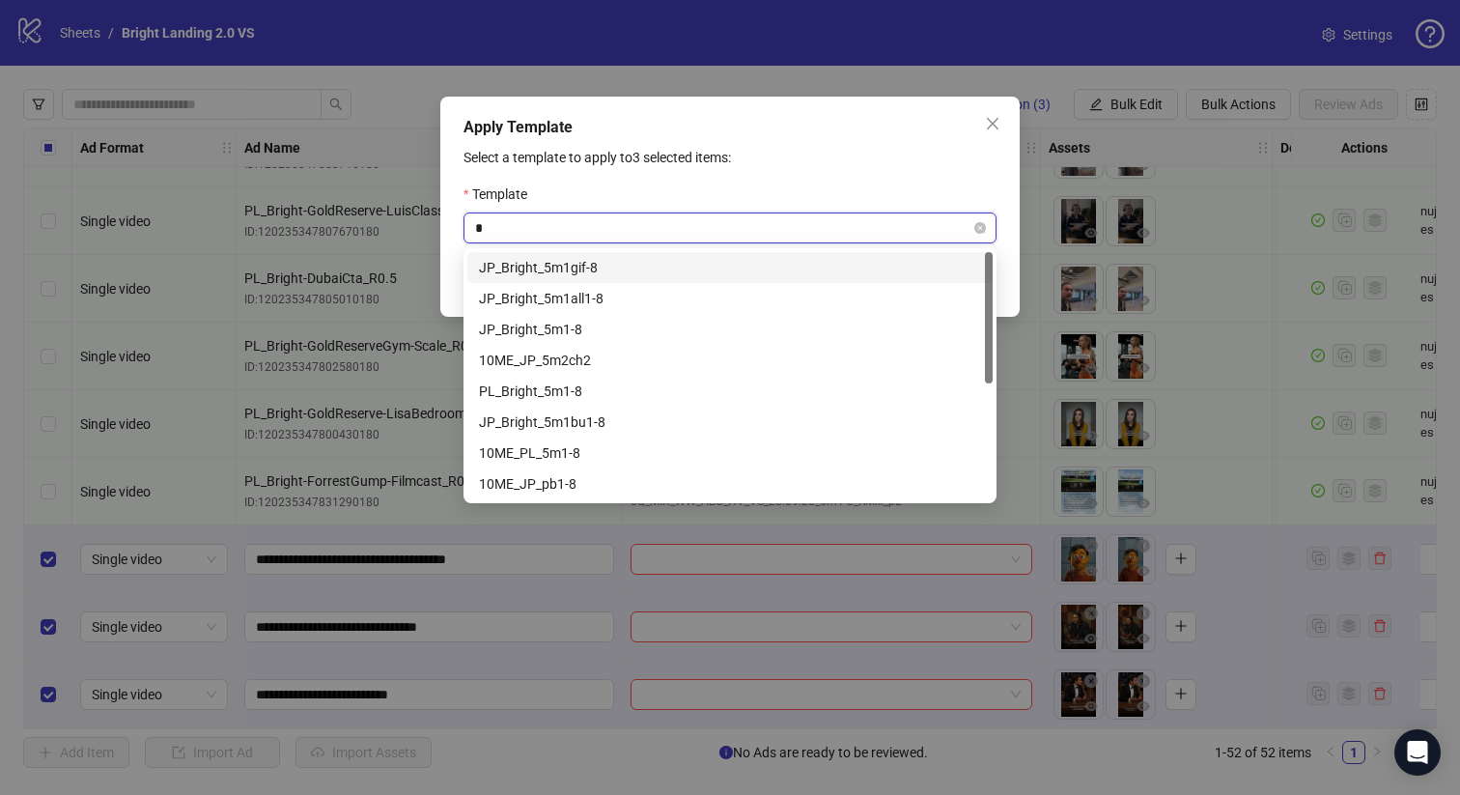
type input "**"
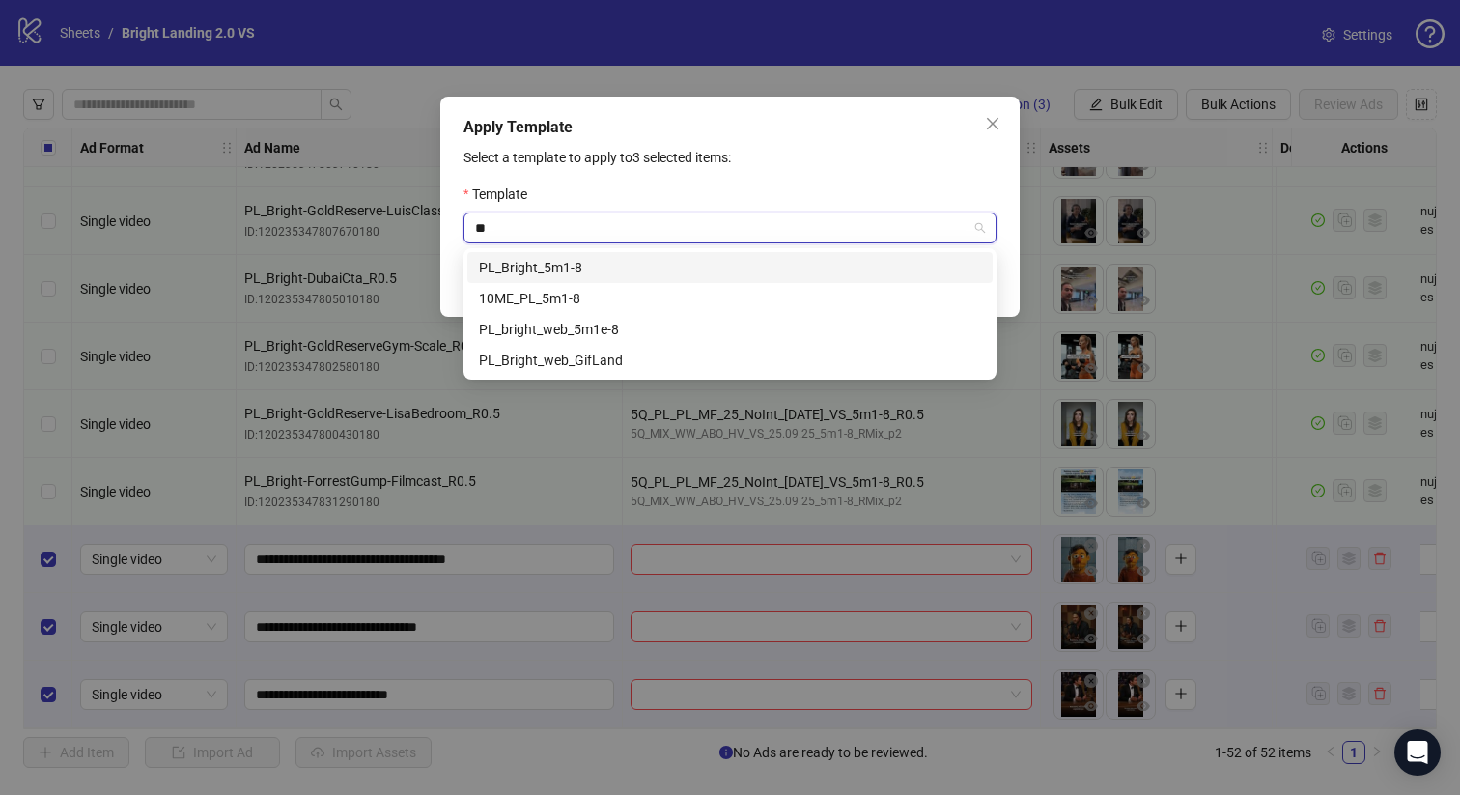
click at [609, 265] on div "PL_Bright_5m1-8" at bounding box center [730, 267] width 502 height 21
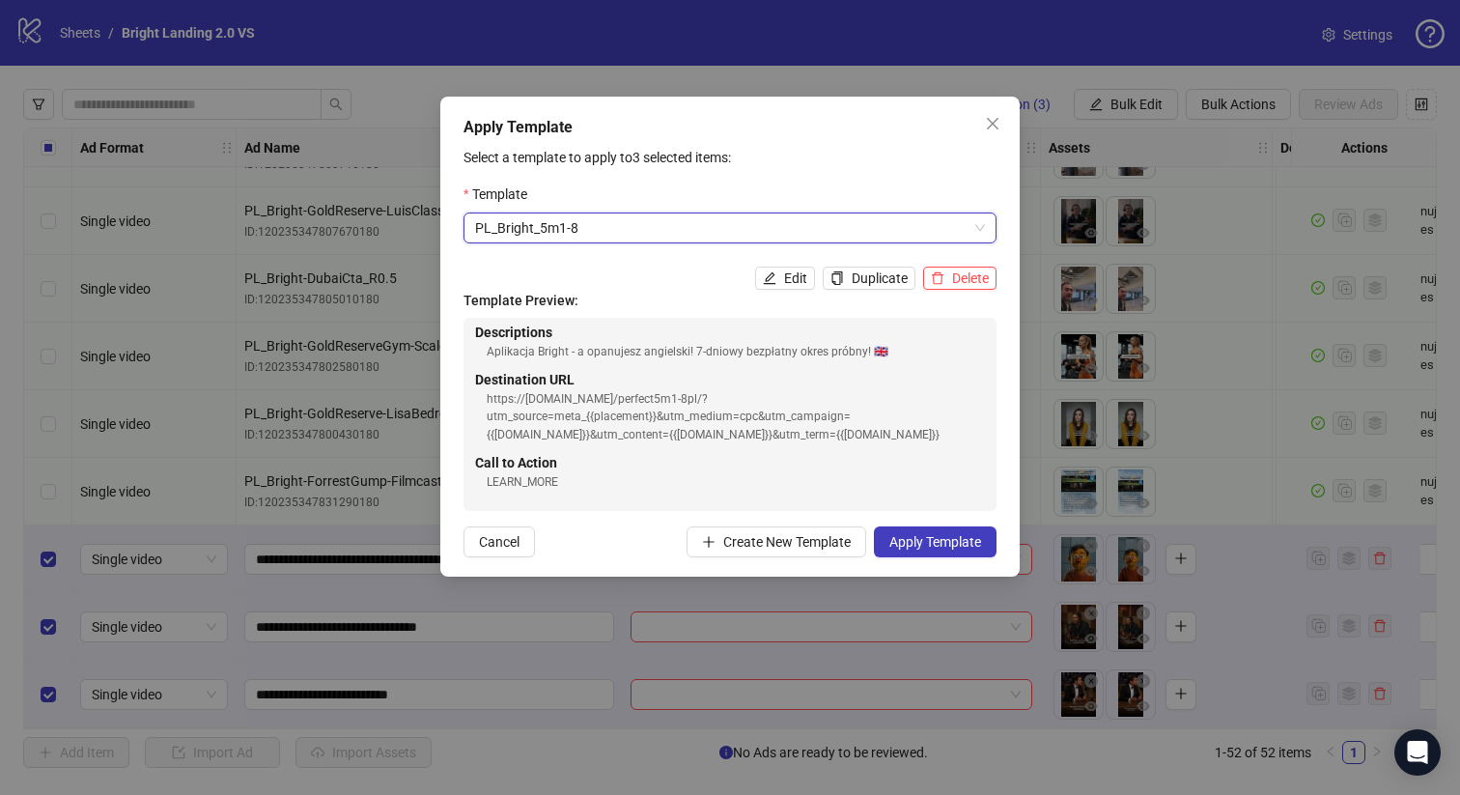
scroll to position [369, 0]
click at [913, 550] on button "Apply Template" at bounding box center [935, 541] width 123 height 31
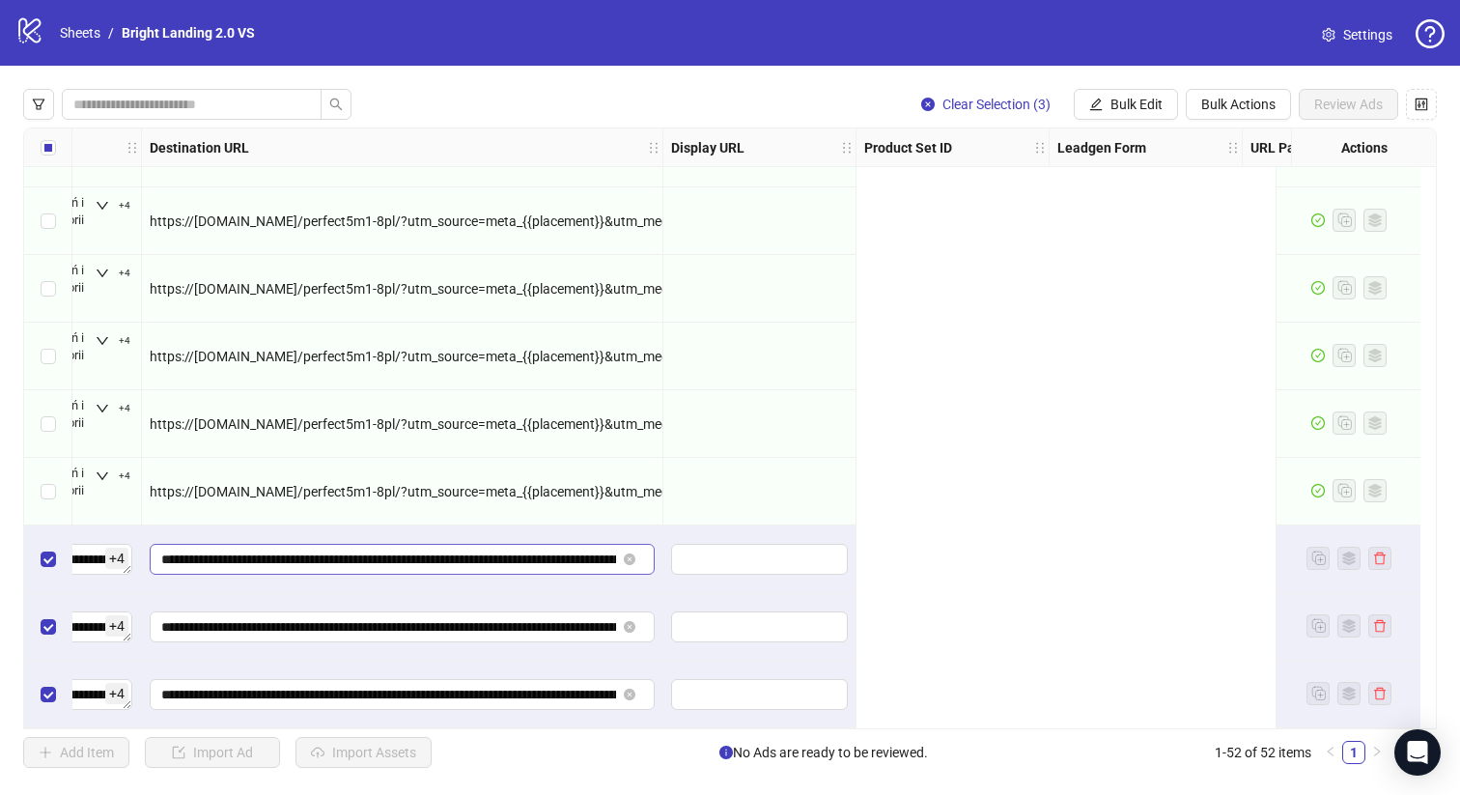
scroll to position [2962, 0]
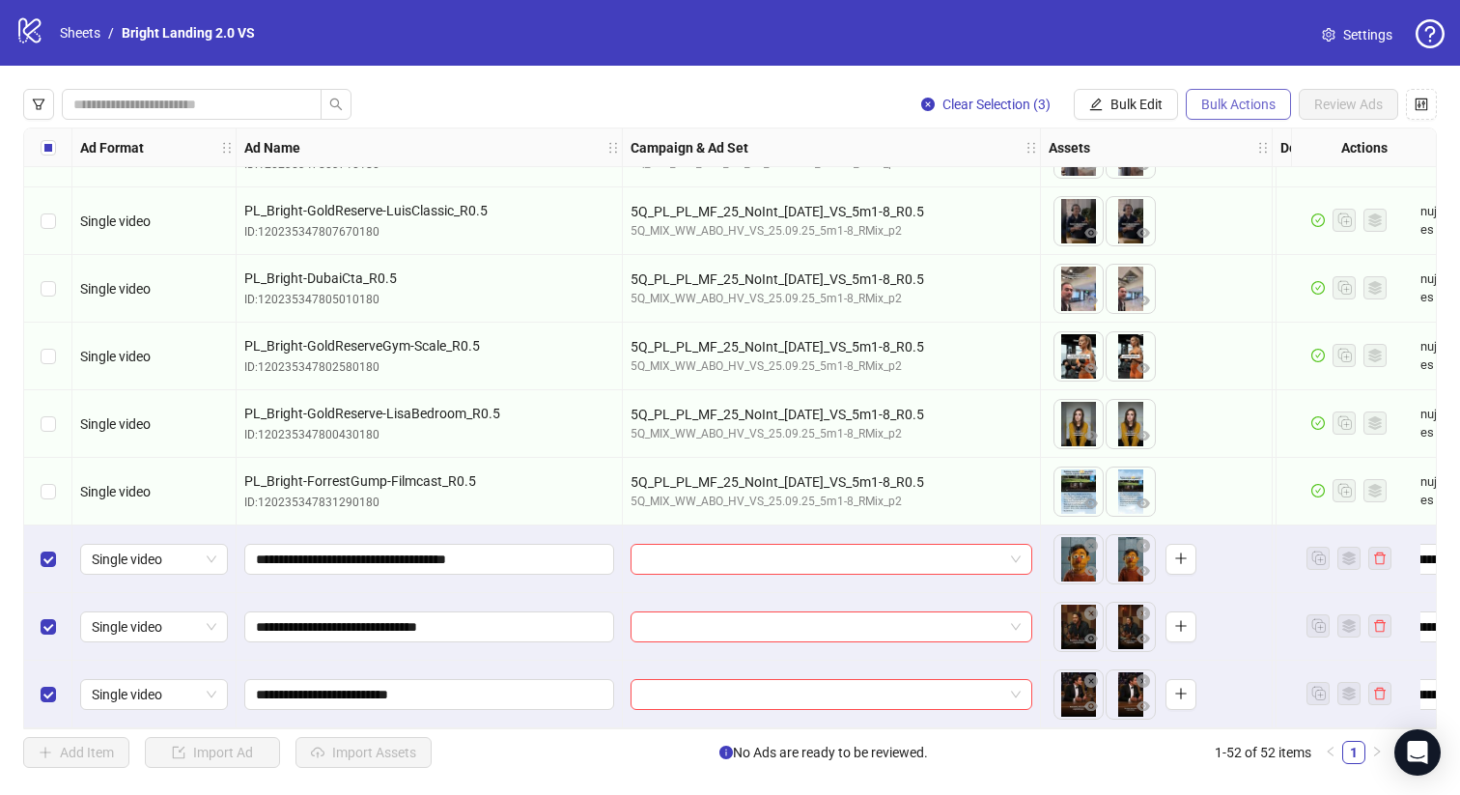
click at [1244, 92] on button "Bulk Actions" at bounding box center [1238, 104] width 105 height 31
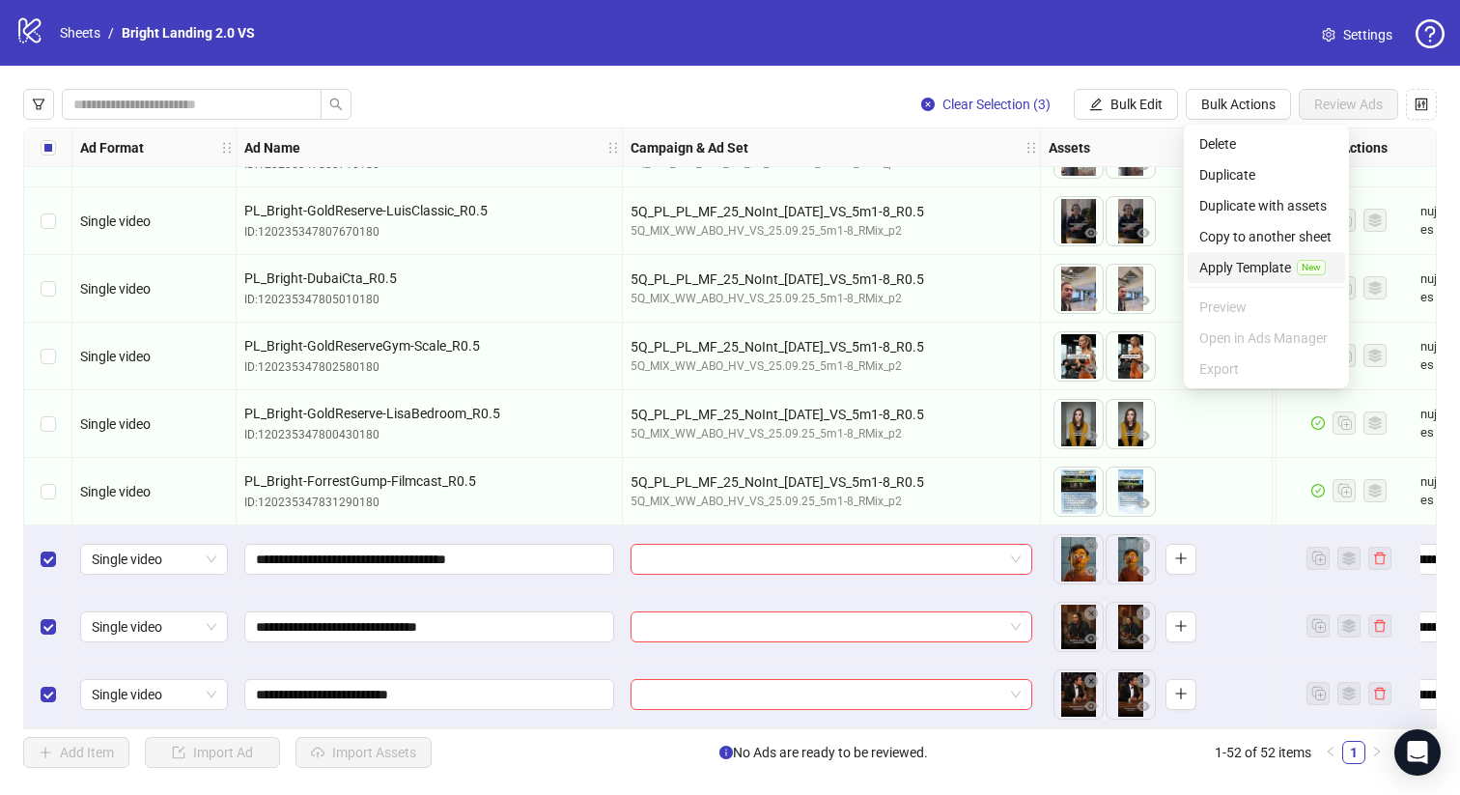
click at [1268, 259] on span "Apply Template" at bounding box center [1245, 267] width 92 height 21
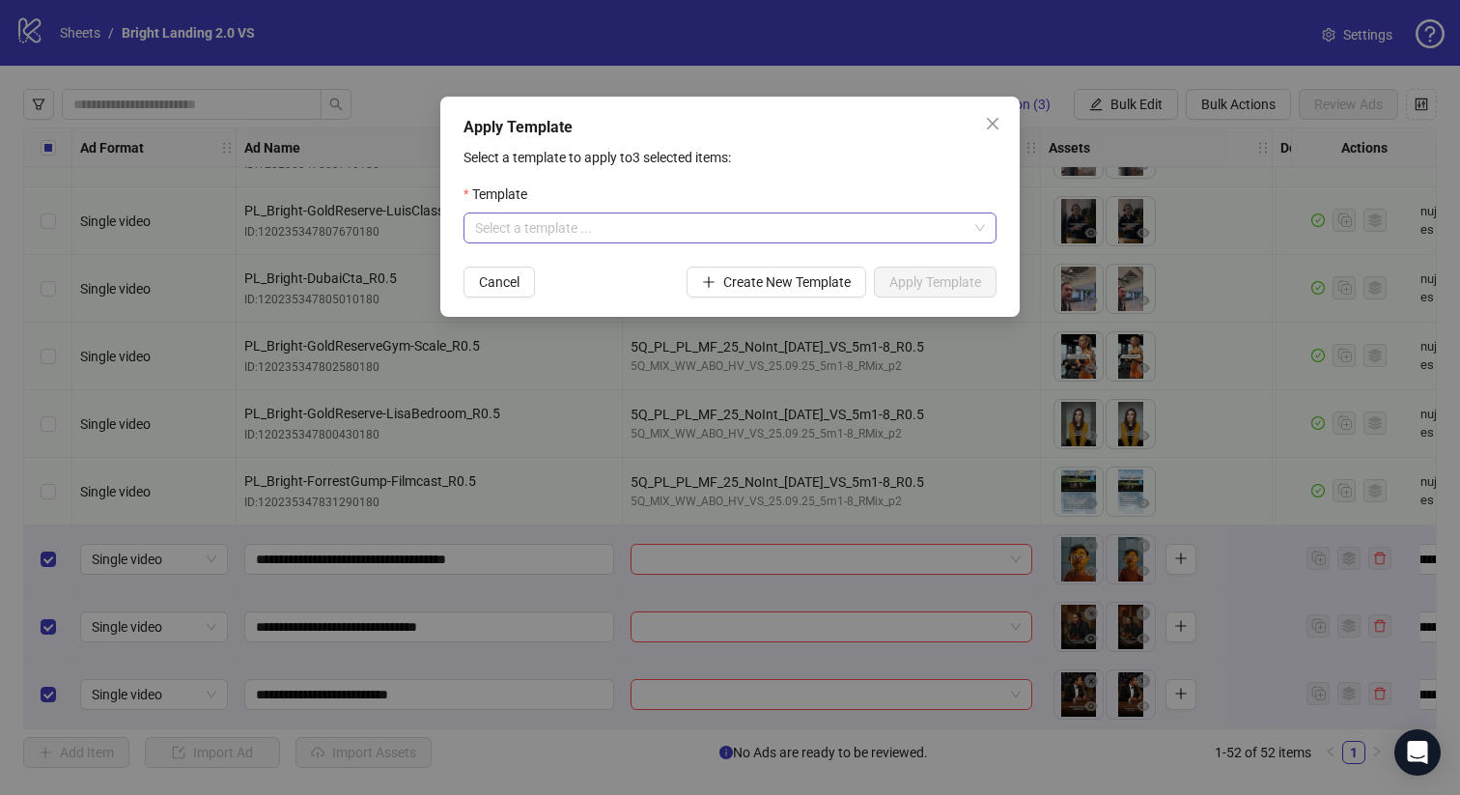
click at [672, 234] on input "search" at bounding box center [721, 227] width 492 height 29
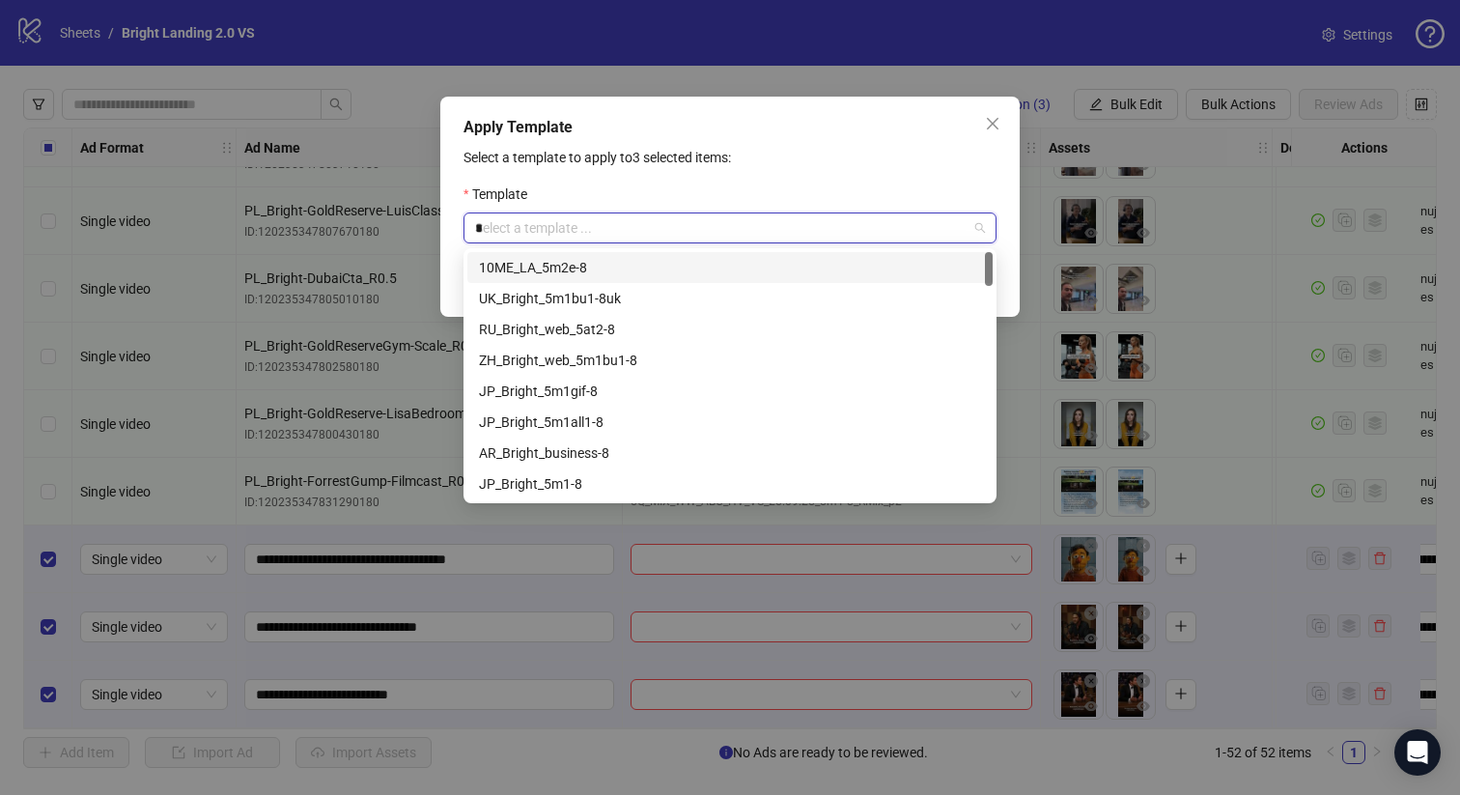
type input "**"
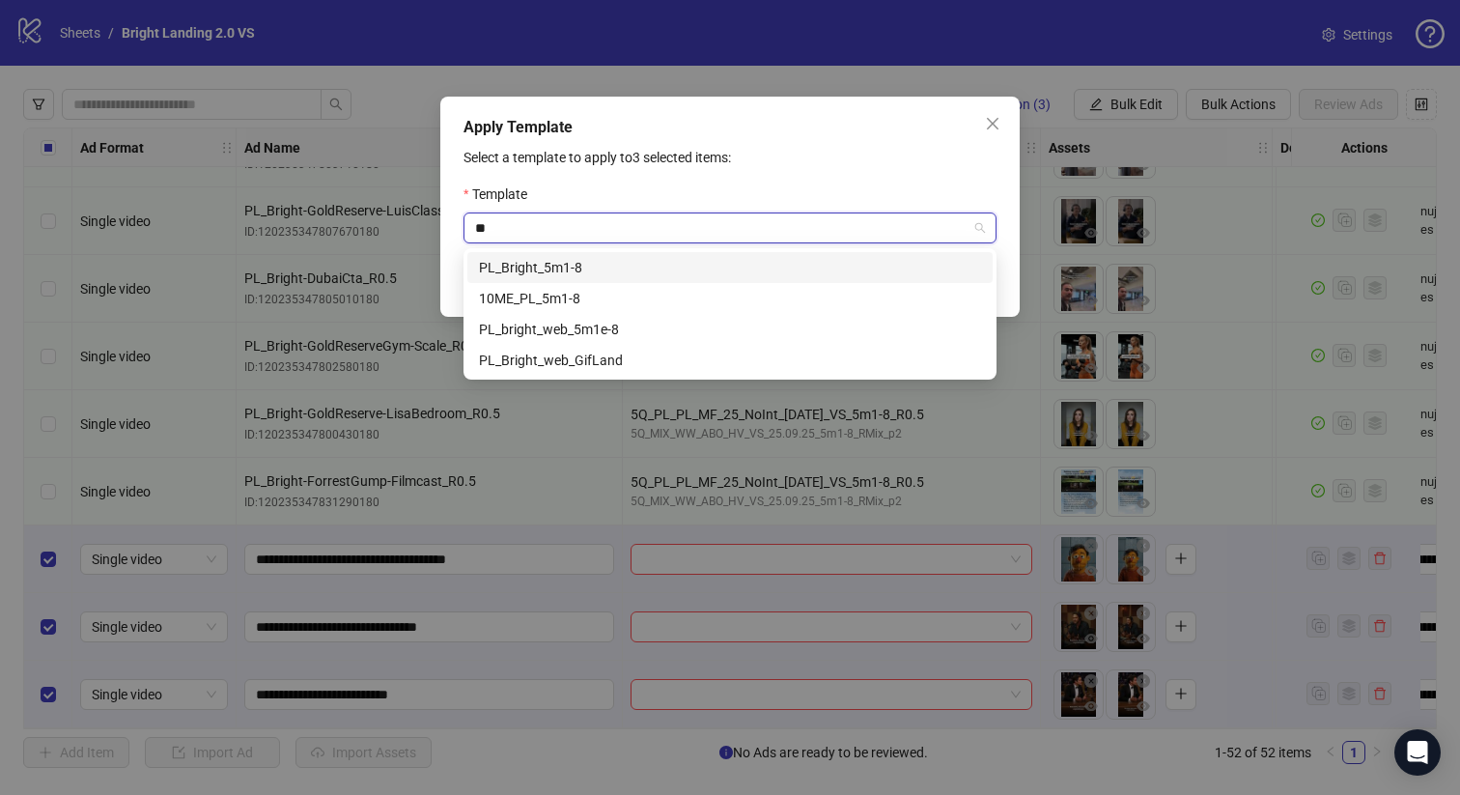
click at [603, 264] on div "PL_Bright_5m1-8" at bounding box center [730, 267] width 502 height 21
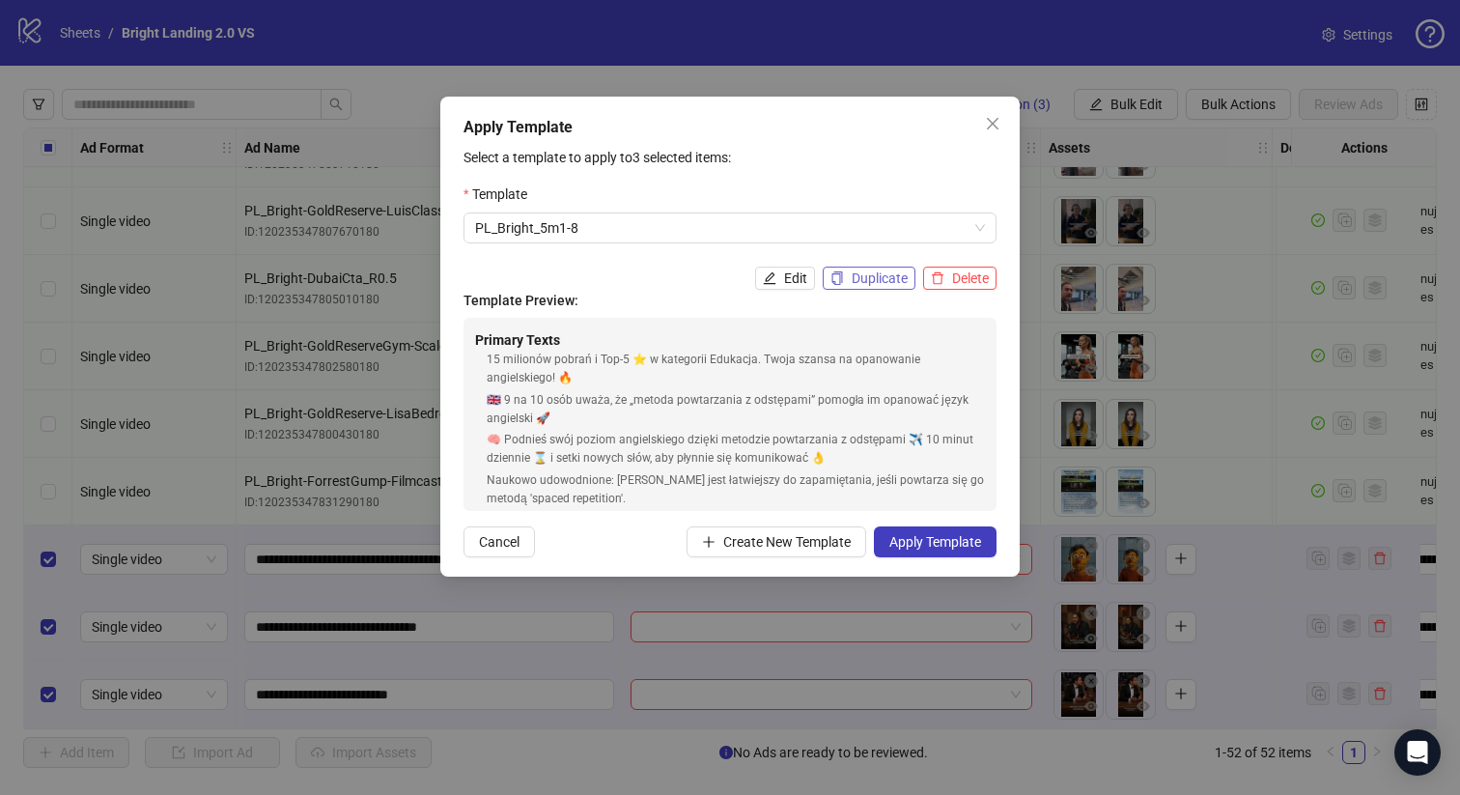
click at [869, 275] on span "Duplicate" at bounding box center [880, 277] width 56 height 15
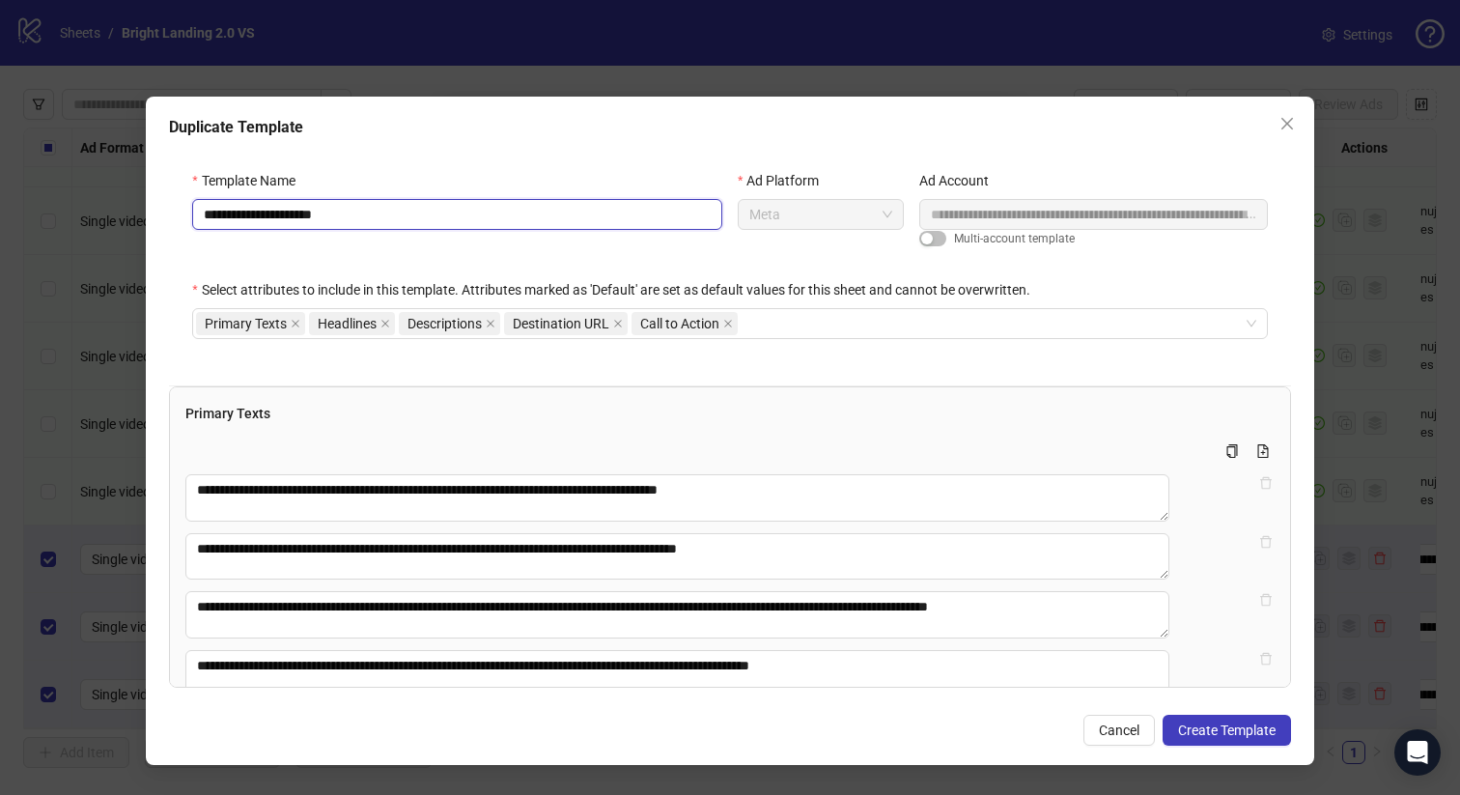
click at [290, 213] on input "**********" at bounding box center [457, 214] width 530 height 31
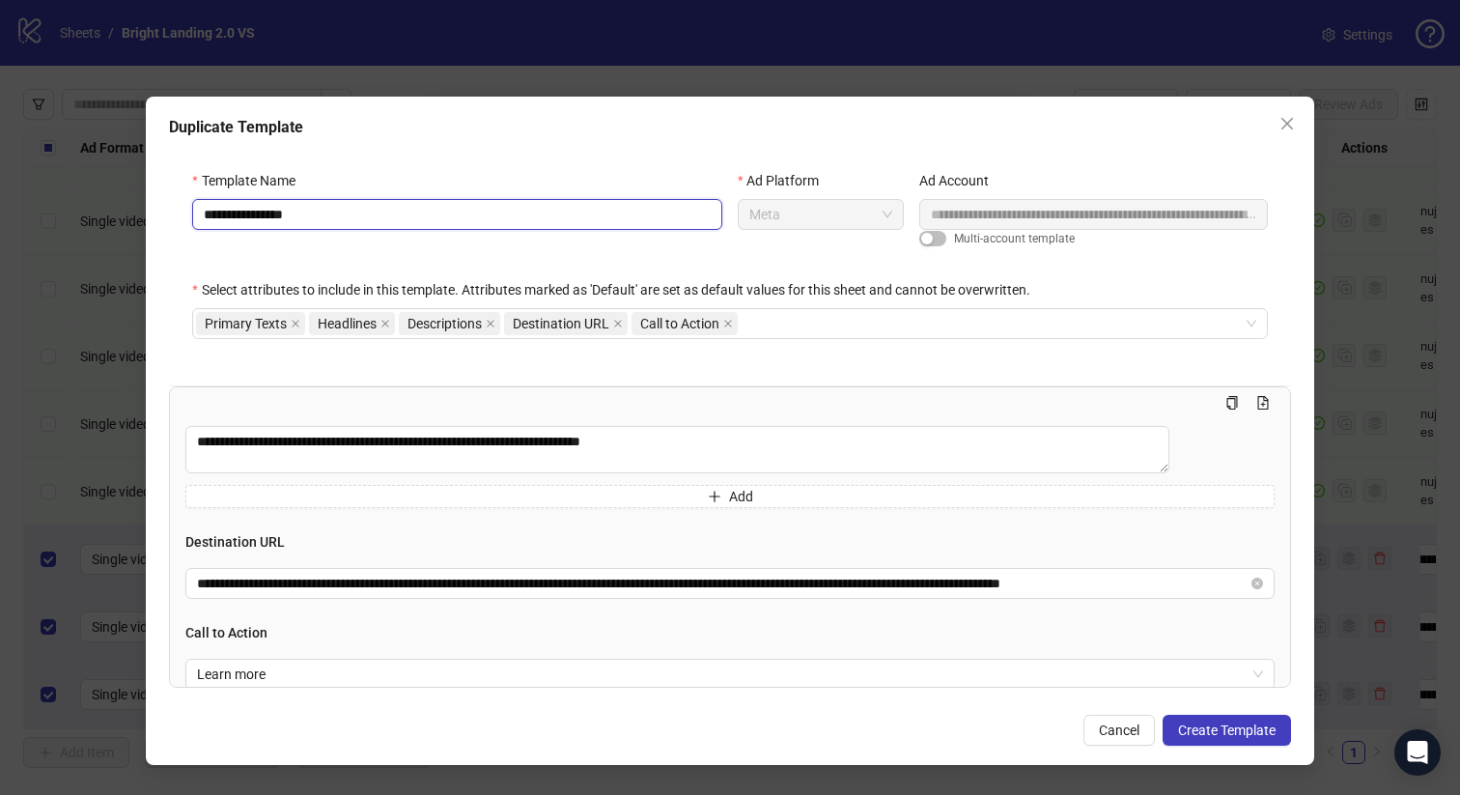
scroll to position [791, 0]
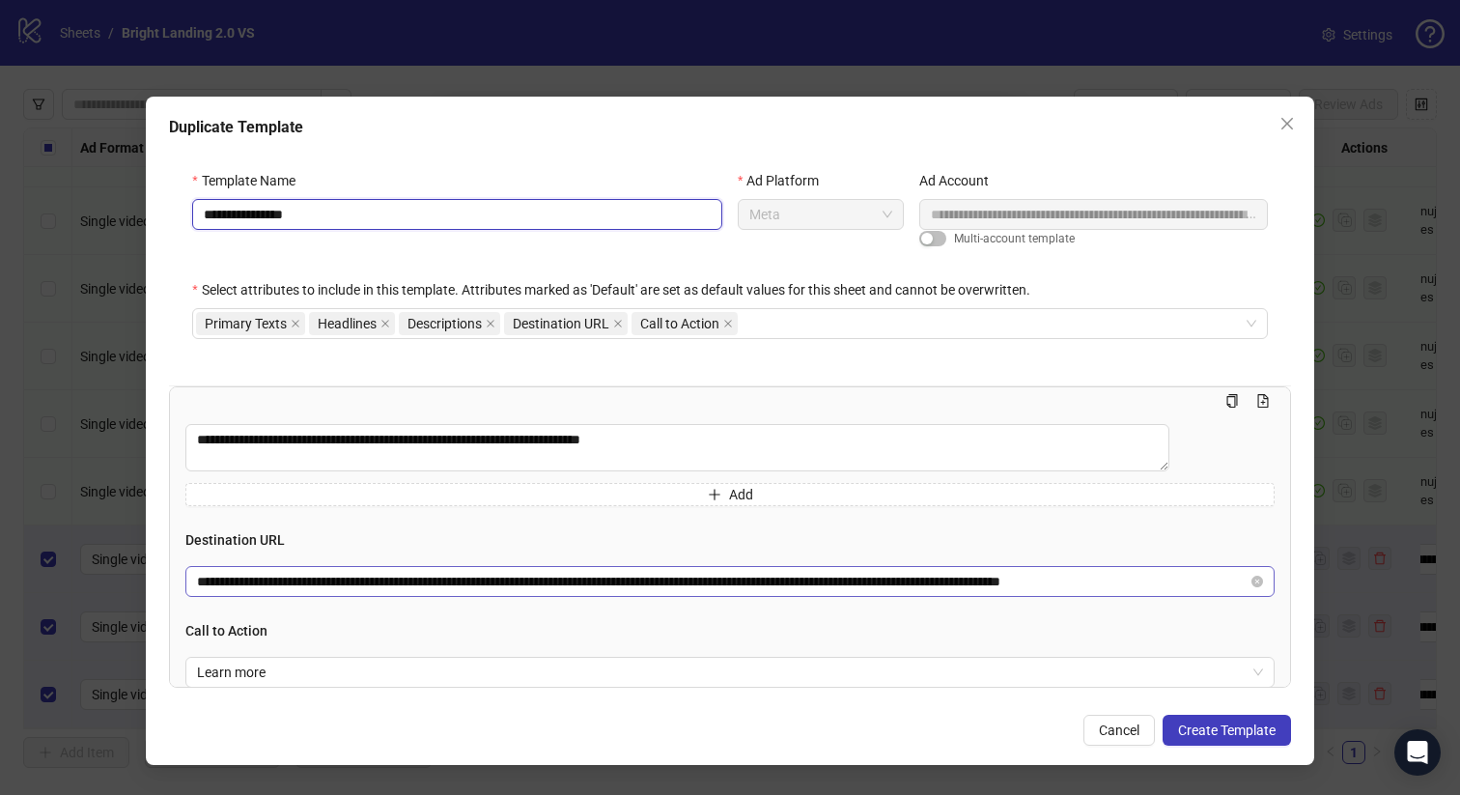
type input "**********"
click at [432, 592] on input "**********" at bounding box center [722, 581] width 1051 height 21
click at [459, 592] on input "**********" at bounding box center [722, 581] width 1051 height 21
paste input "text"
type input "**********"
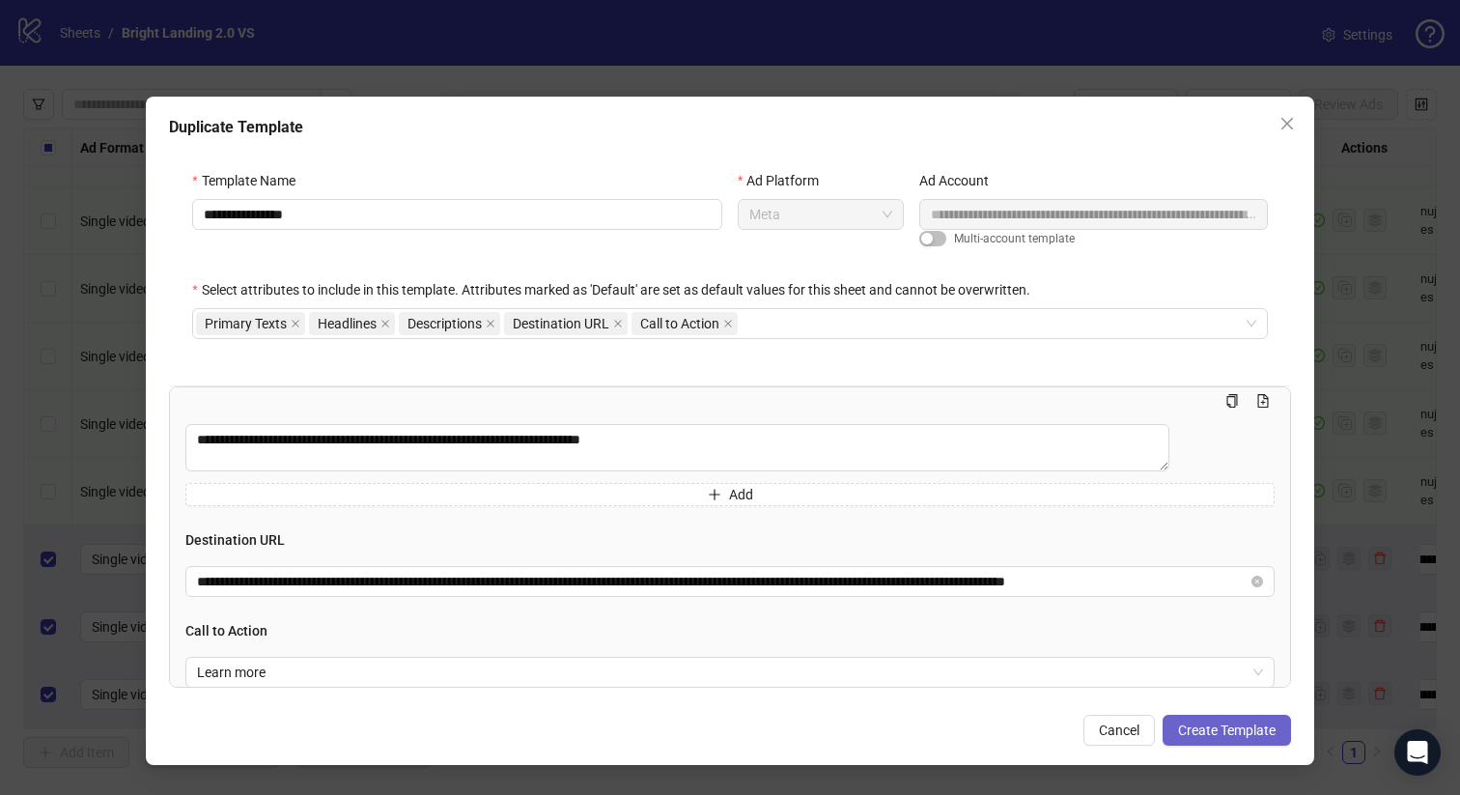
click at [1212, 722] on span "Create Template" at bounding box center [1227, 729] width 98 height 15
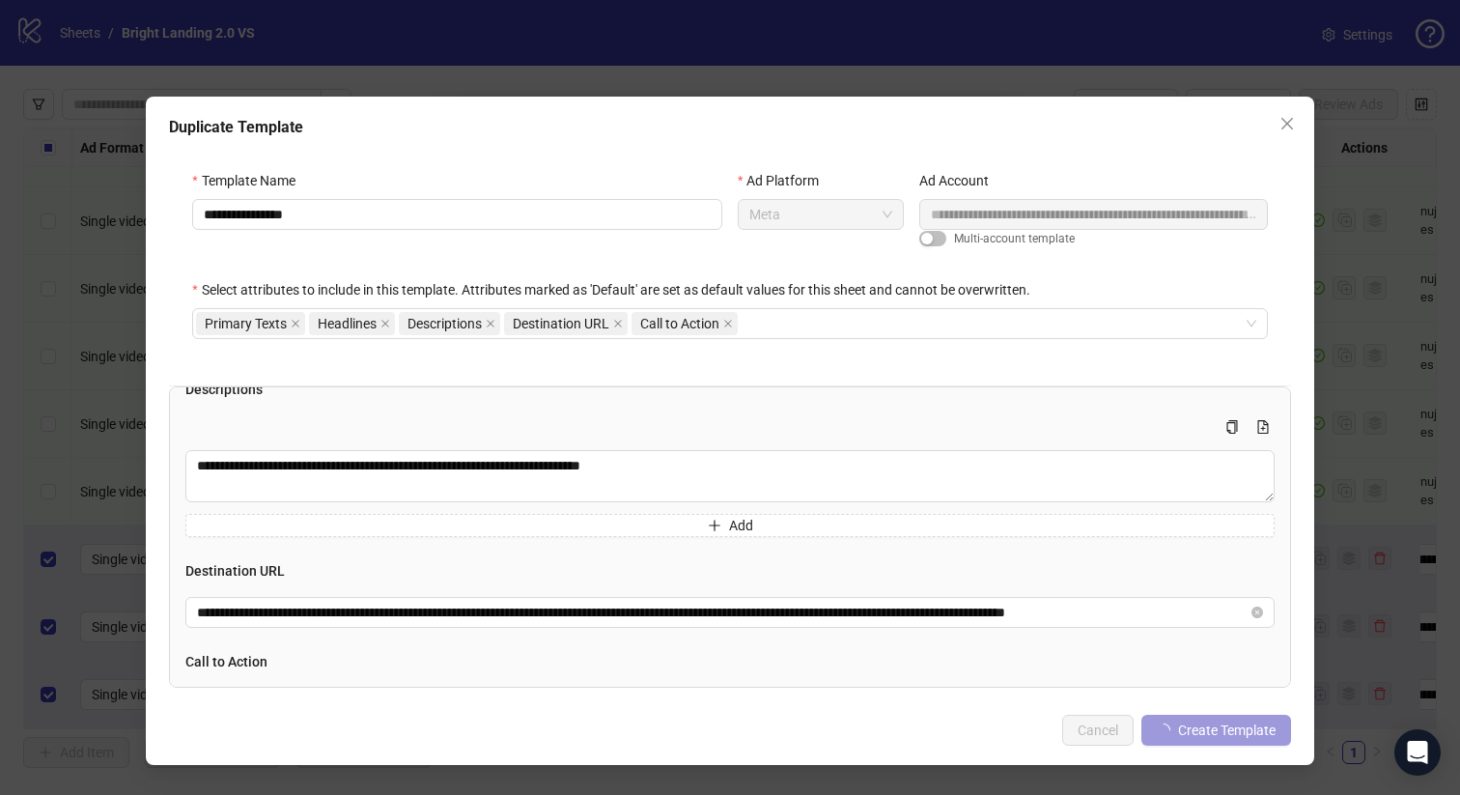
scroll to position [366, 0]
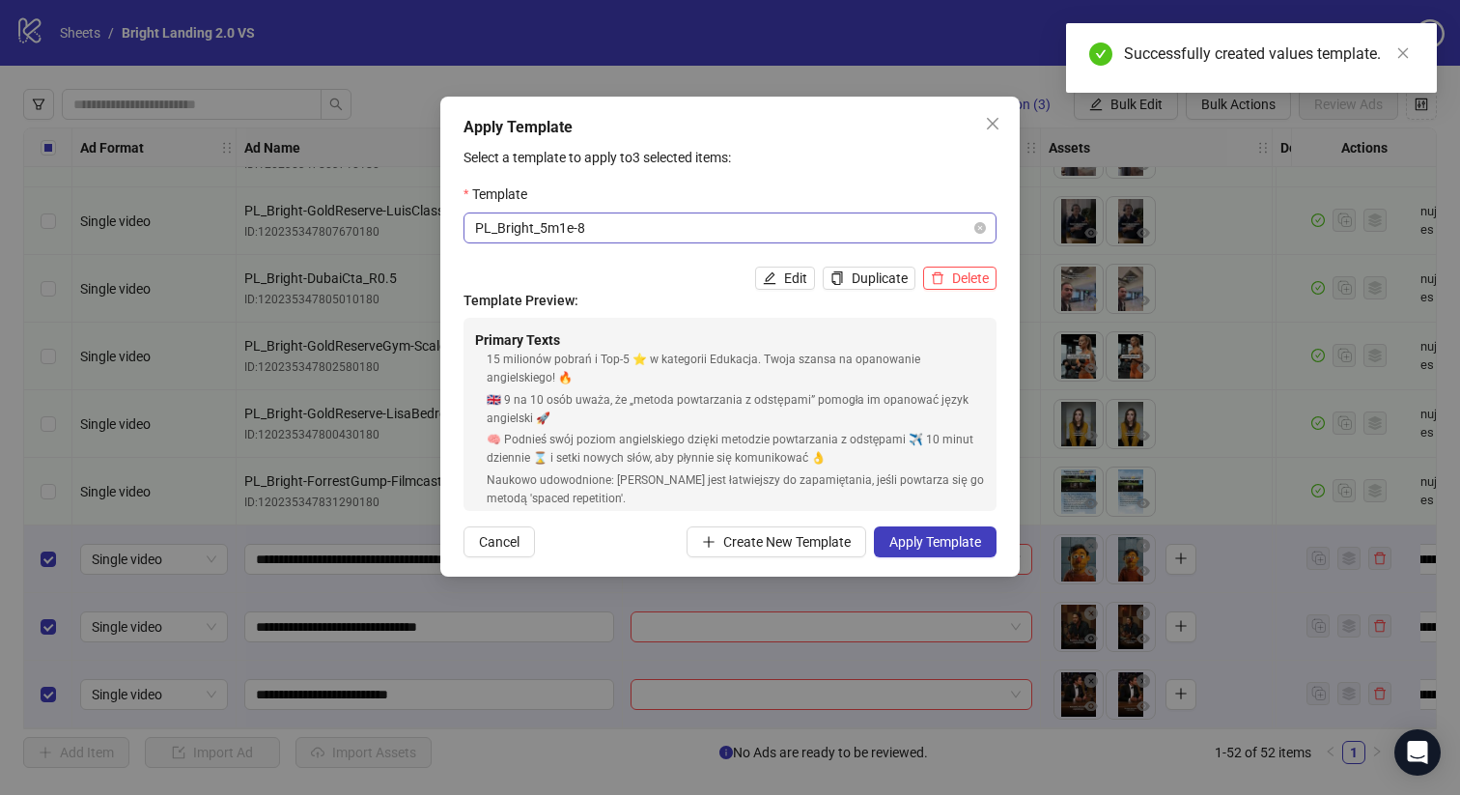
click at [687, 218] on span "PL_Bright_5m1e-8" at bounding box center [730, 227] width 510 height 29
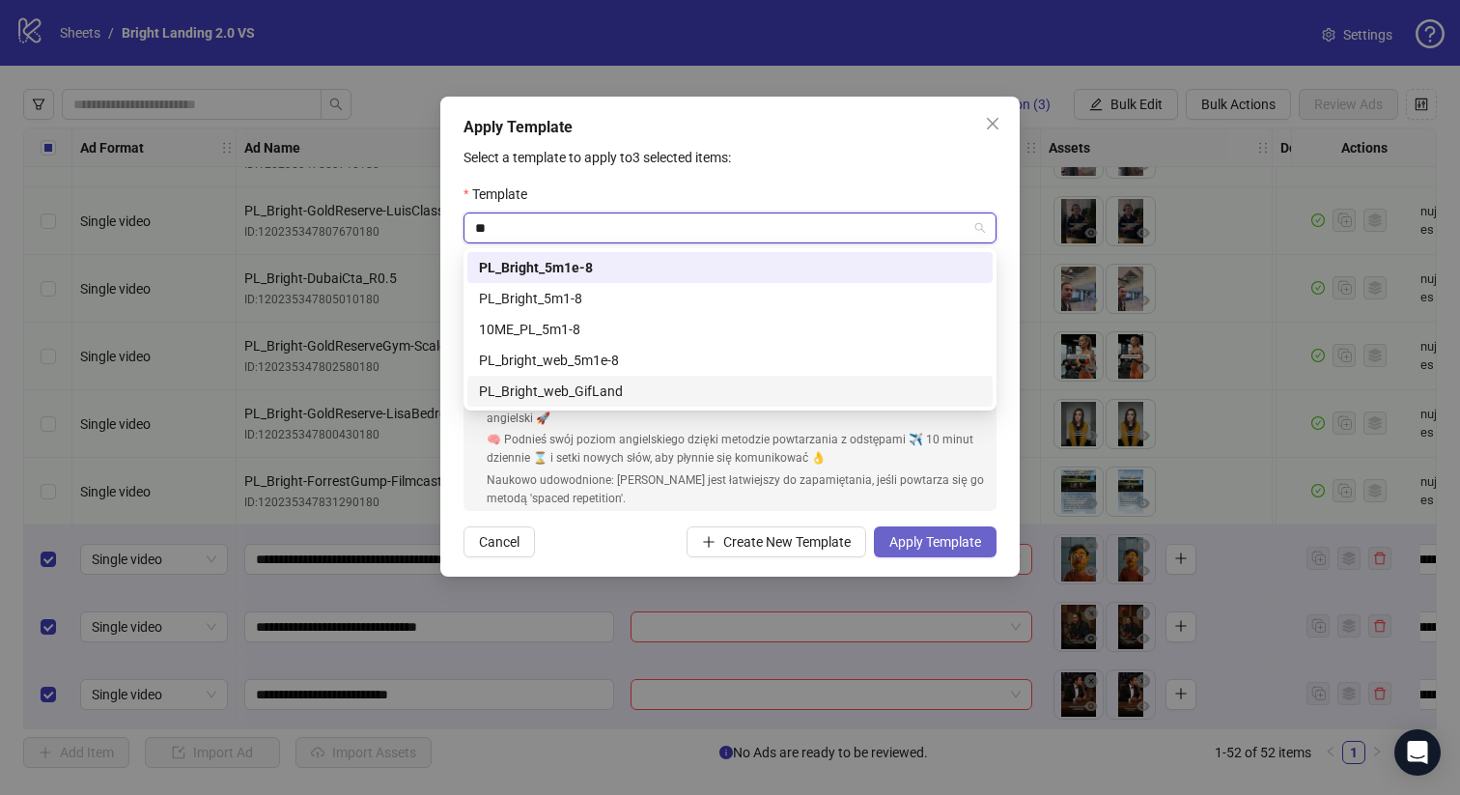
type input "**"
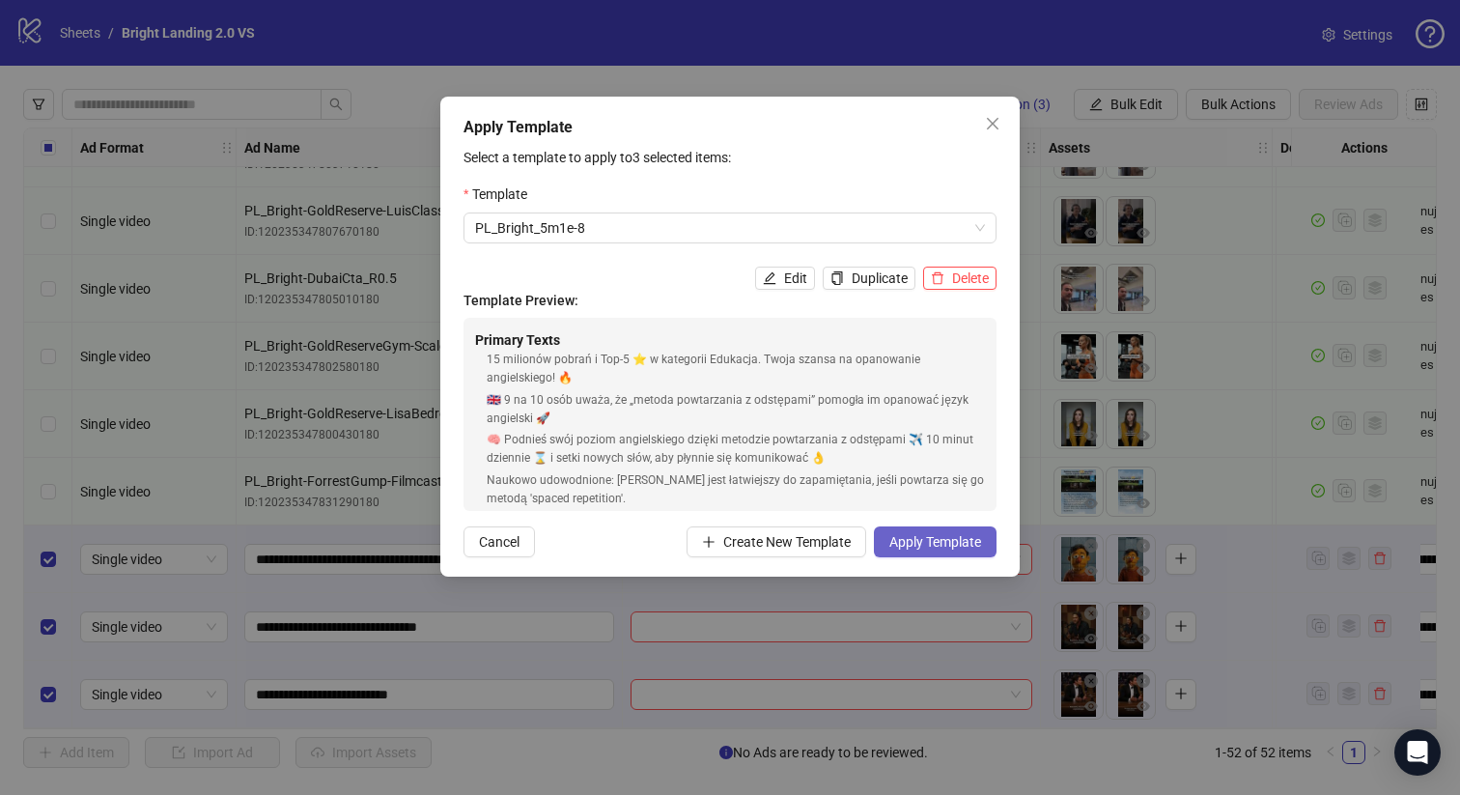
click at [922, 539] on span "Apply Template" at bounding box center [935, 541] width 92 height 15
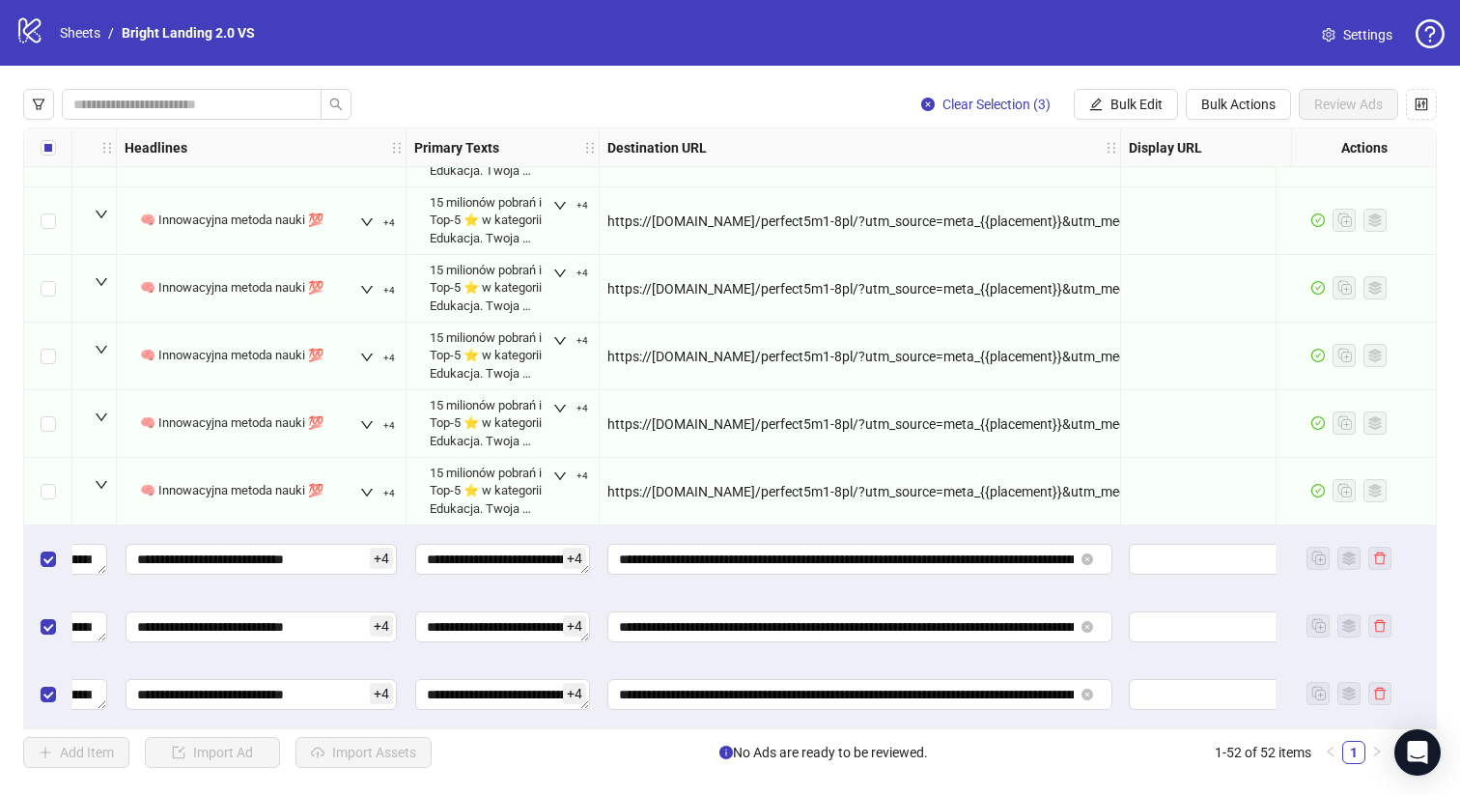
scroll to position [2962, 1598]
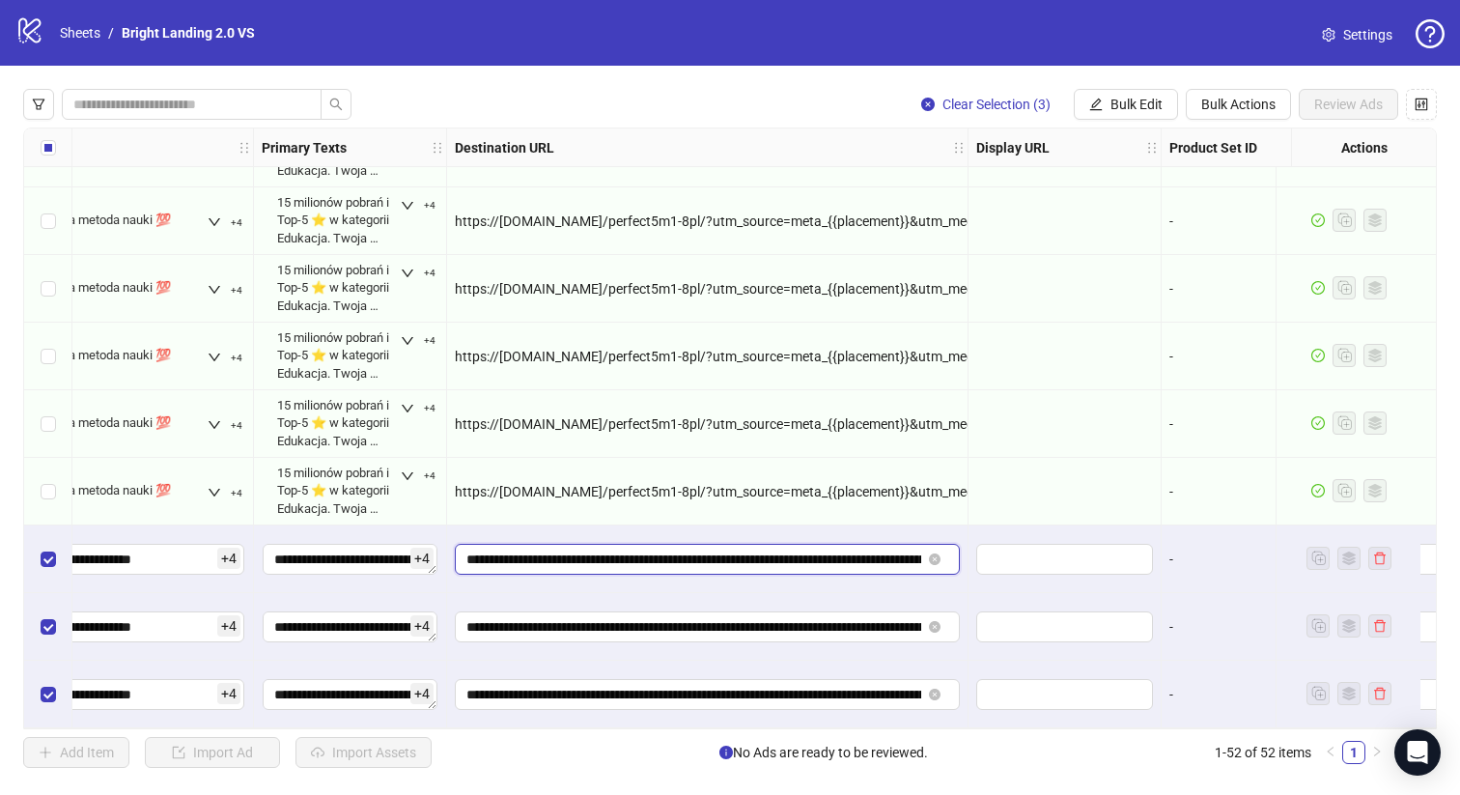
click at [706, 555] on input "**********" at bounding box center [693, 558] width 455 height 21
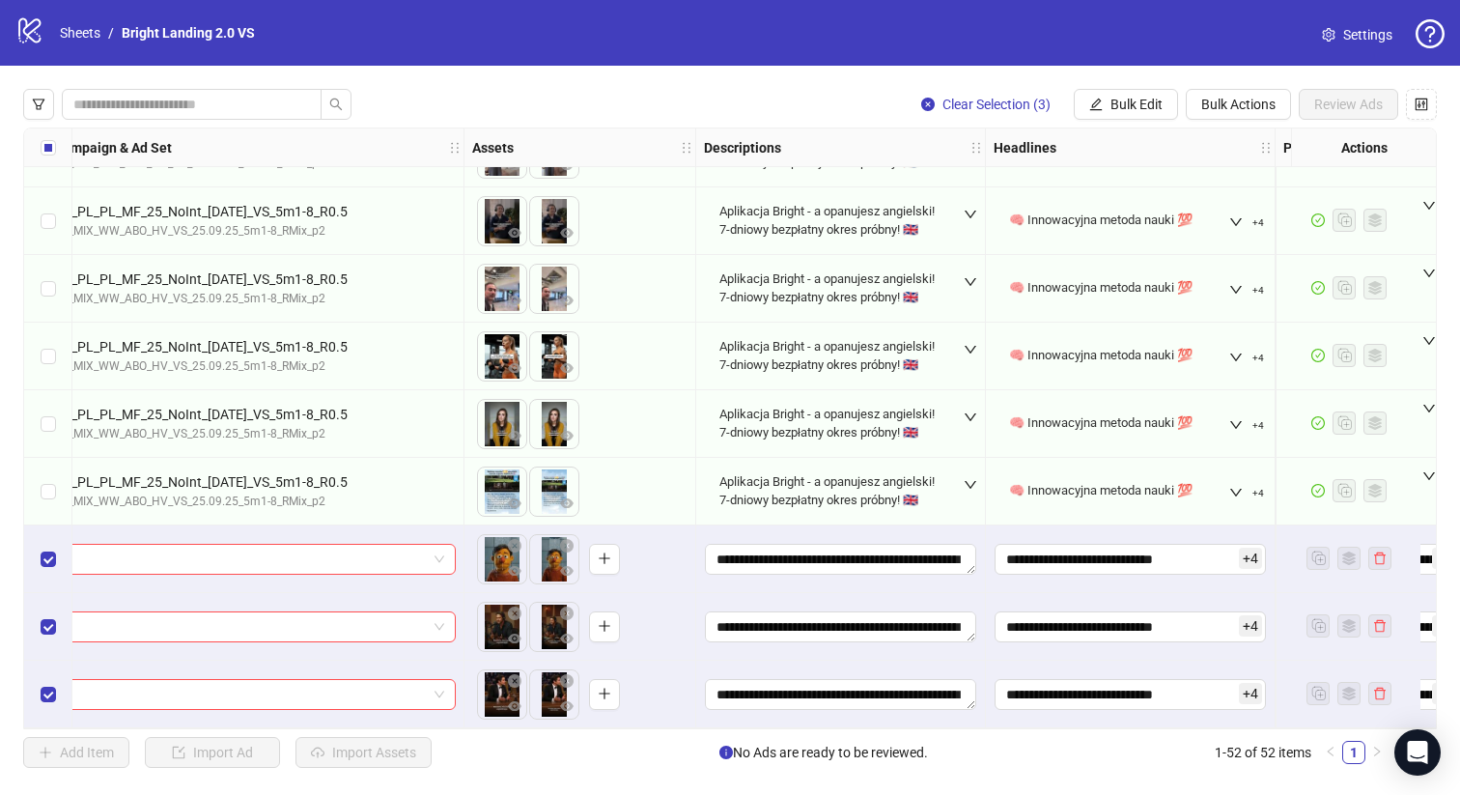
scroll to position [2962, 0]
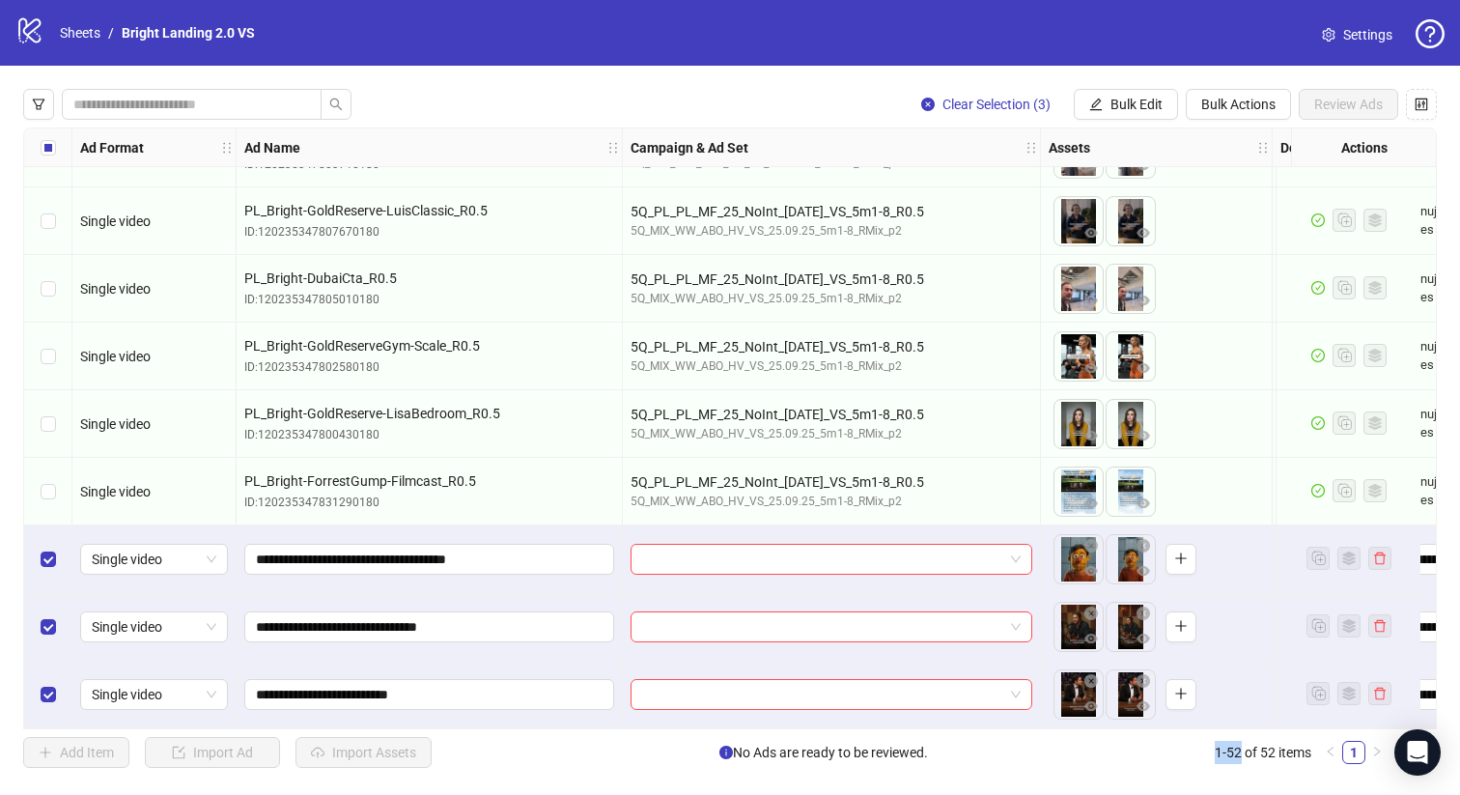
drag, startPoint x: 1239, startPoint y: 749, endPoint x: 1211, endPoint y: 749, distance: 28.0
click at [1211, 749] on div "Add Item Import Ad Import Assets No Ads are ready to be reviewed. 1-52 of 52 it…" at bounding box center [705, 752] width 1365 height 31
click at [963, 259] on div "5Q_PL_PL_MF_25_NoInt_[DATE]_VS_5m1-8_R0.5 5Q_MIX_WW_ABO_HV_VS_25.09.25_5m1-8_RM…" at bounding box center [832, 289] width 418 height 68
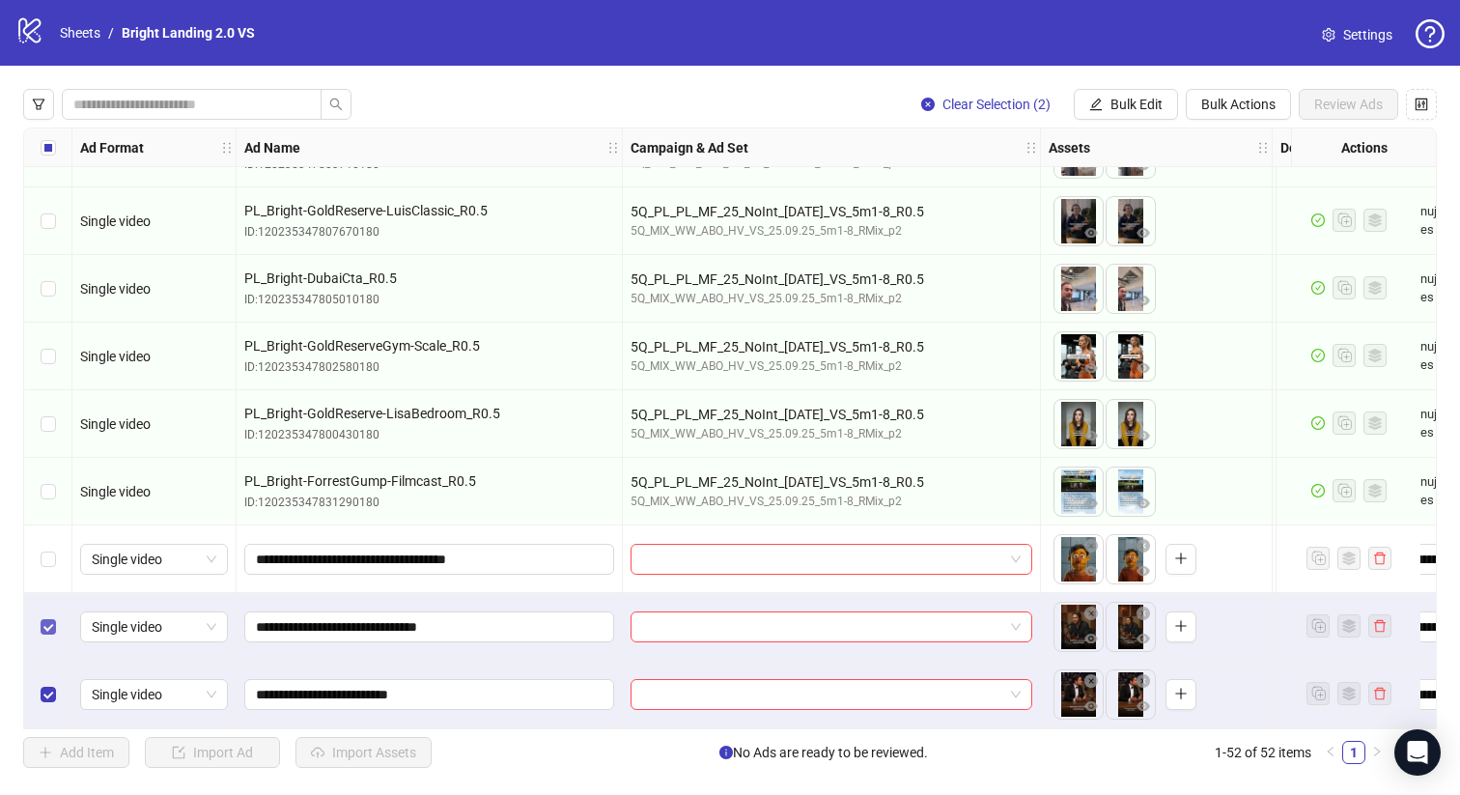
click at [47, 616] on label "Select row 51" at bounding box center [48, 626] width 15 height 21
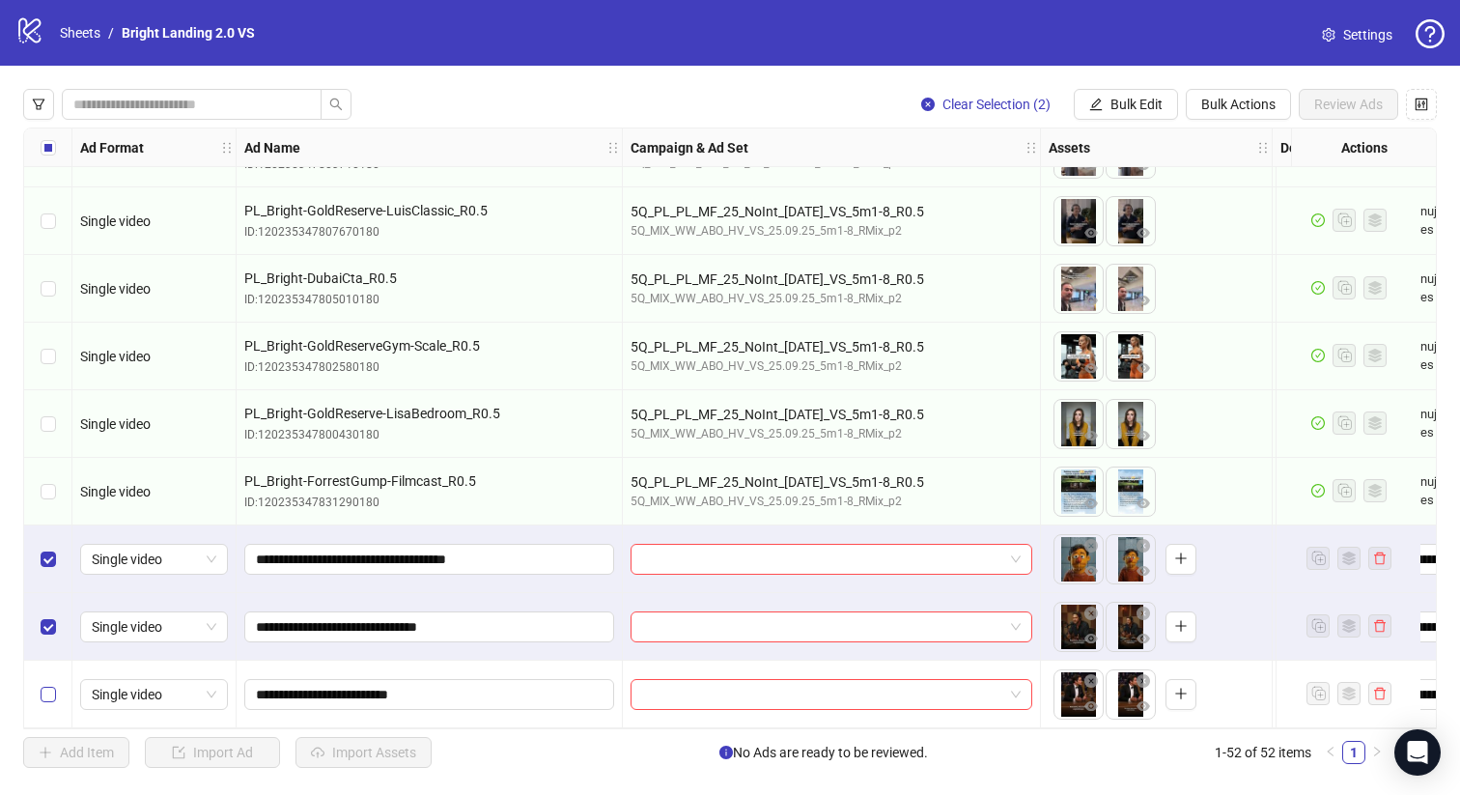
click at [46, 684] on label "Select row 52" at bounding box center [48, 694] width 15 height 21
